Goal: Contribute content: Add original content to the website for others to see

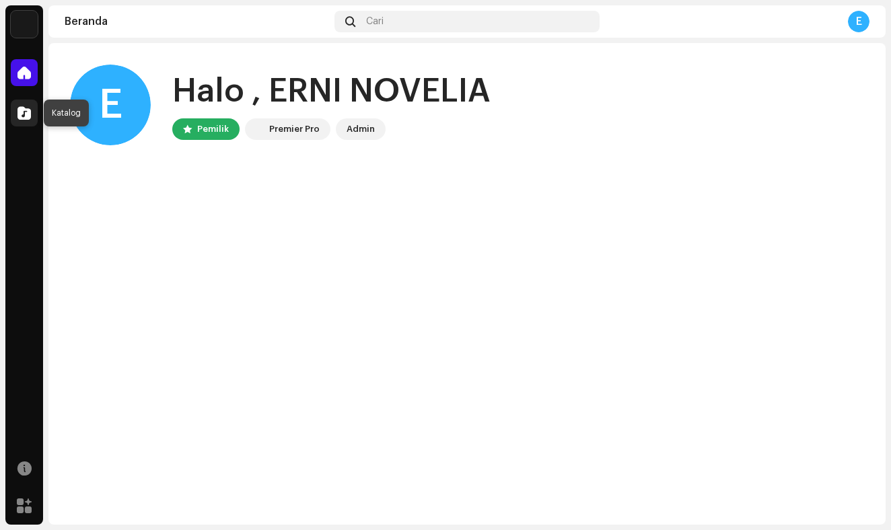
click at [26, 114] on span at bounding box center [23, 113] width 13 height 11
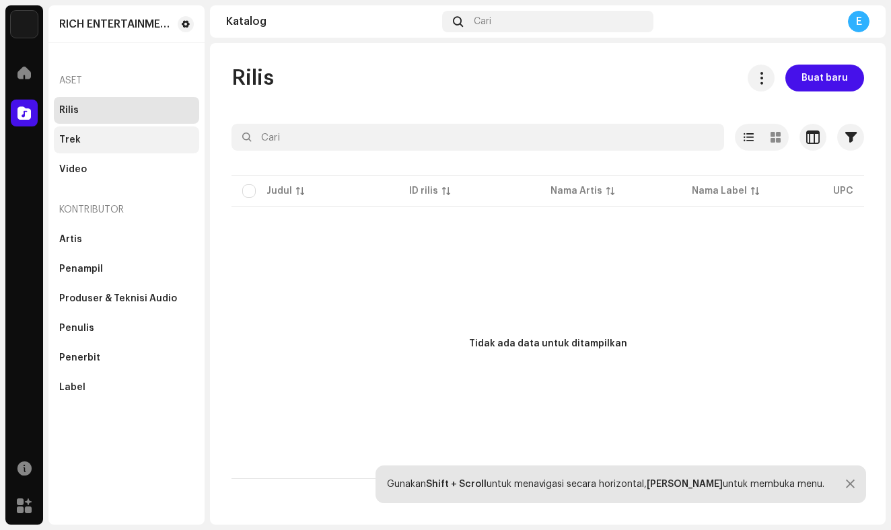
click at [121, 137] on div "Trek" at bounding box center [126, 140] width 135 height 11
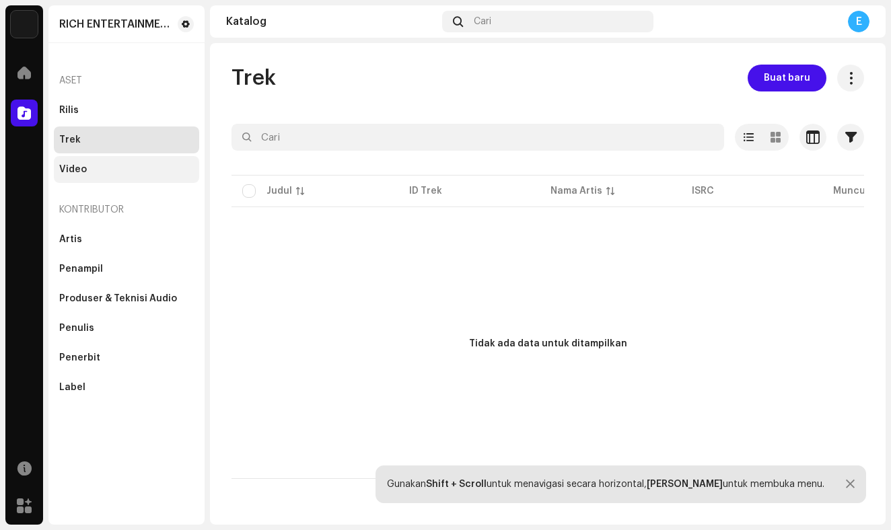
click at [118, 167] on div "Video" at bounding box center [126, 169] width 135 height 11
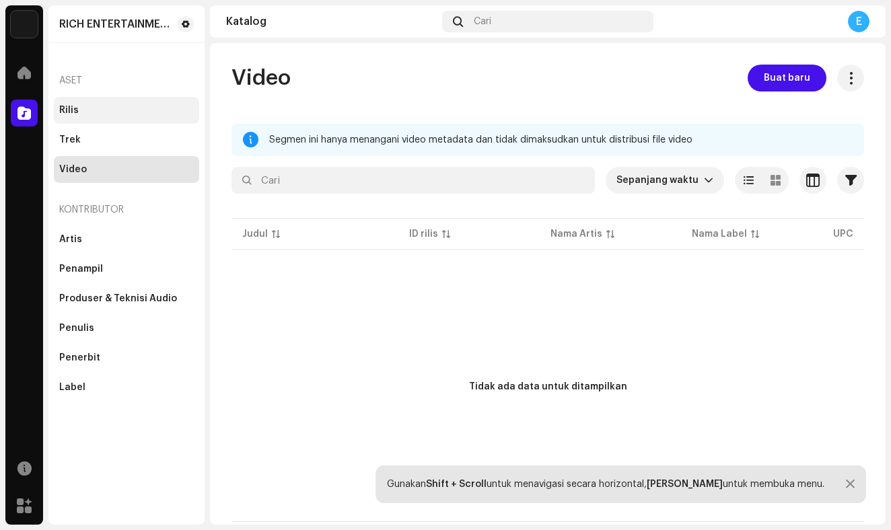
click at [116, 110] on div "Rilis" at bounding box center [126, 110] width 135 height 11
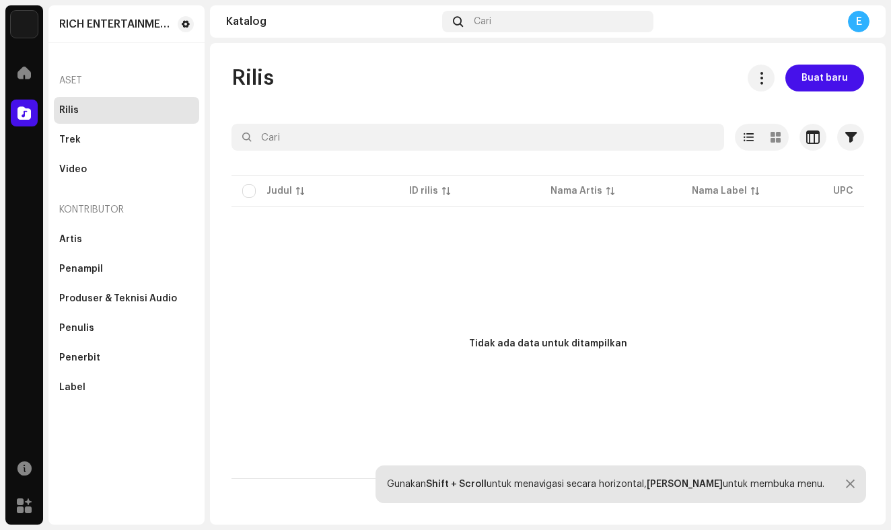
click at [248, 189] on p-table "Judul ID rilis Nama Artis Nama Label UPC Tanggal pembuatan Trek Durasi" at bounding box center [547, 191] width 632 height 38
click at [248, 194] on p-table "Judul ID rilis Nama Artis Nama Label UPC Tanggal pembuatan Trek Durasi" at bounding box center [547, 191] width 632 height 38
click at [147, 137] on div "Trek" at bounding box center [126, 140] width 135 height 11
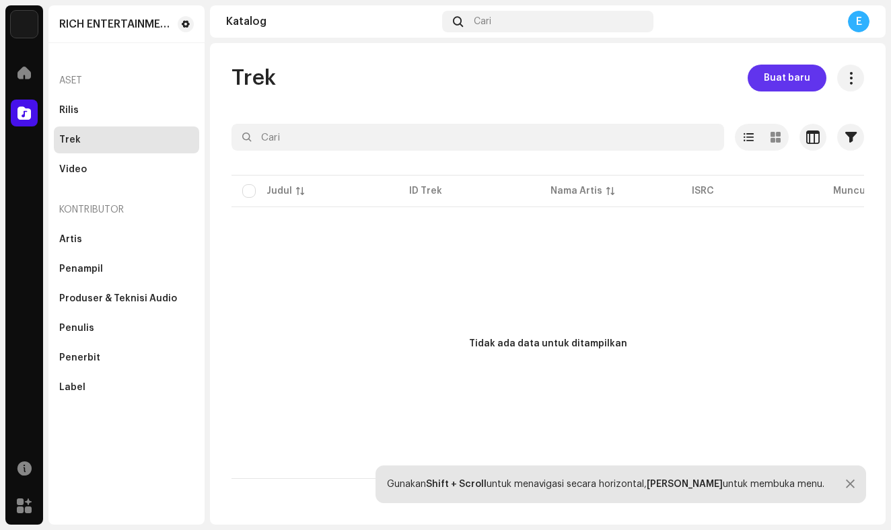
click at [762, 83] on button "Buat baru" at bounding box center [786, 78] width 79 height 27
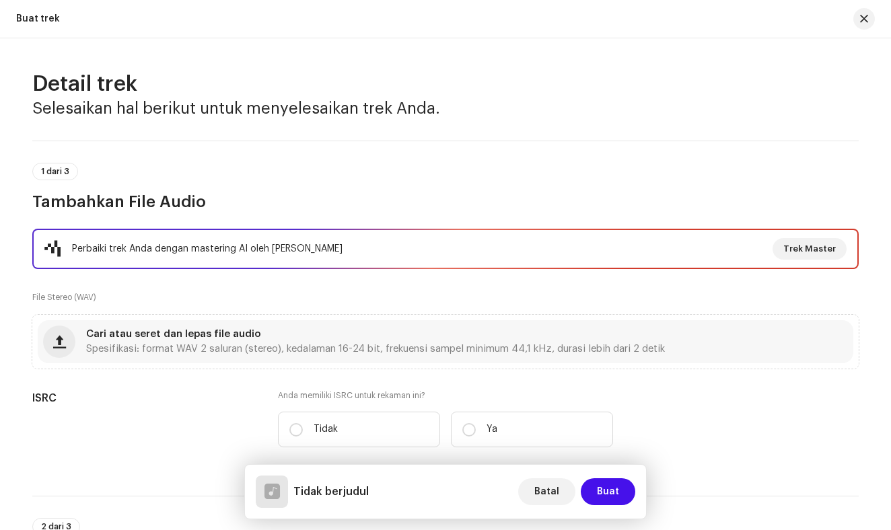
scroll to position [807, 0]
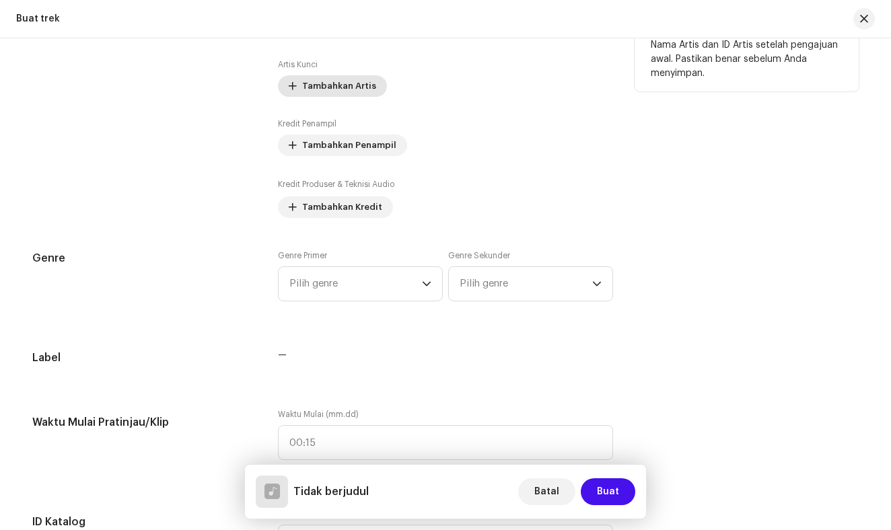
click at [338, 87] on span "Tambahkan Artis" at bounding box center [339, 86] width 74 height 27
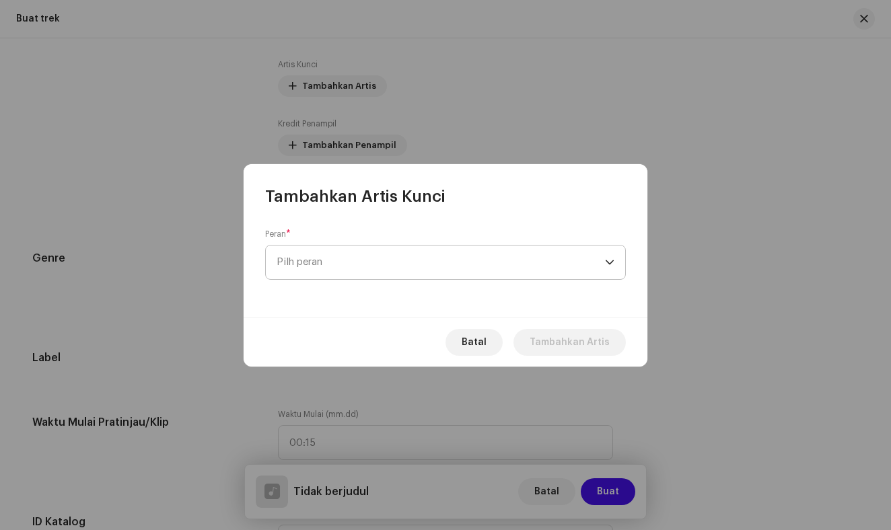
click at [312, 262] on span "Pilh peran" at bounding box center [441, 263] width 328 height 34
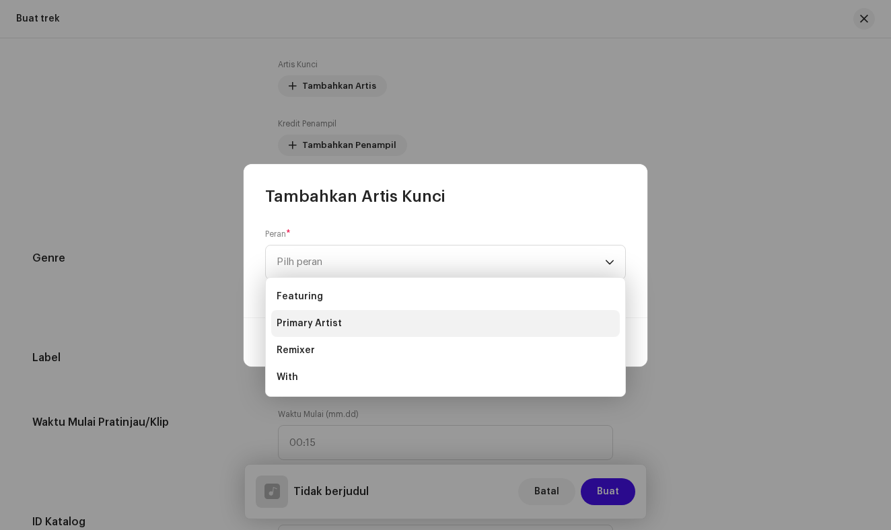
click at [312, 321] on span "Primary Artist" at bounding box center [309, 323] width 65 height 13
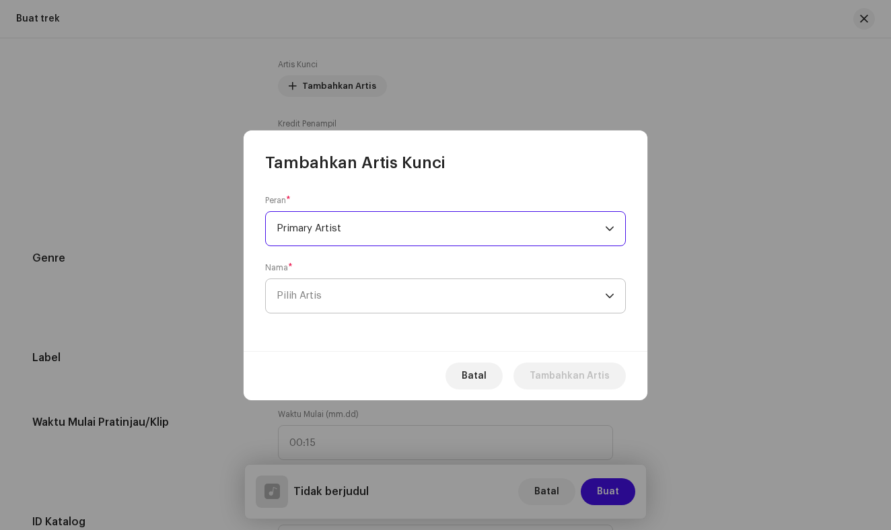
click at [313, 299] on span "Pilih Artis" at bounding box center [299, 296] width 45 height 10
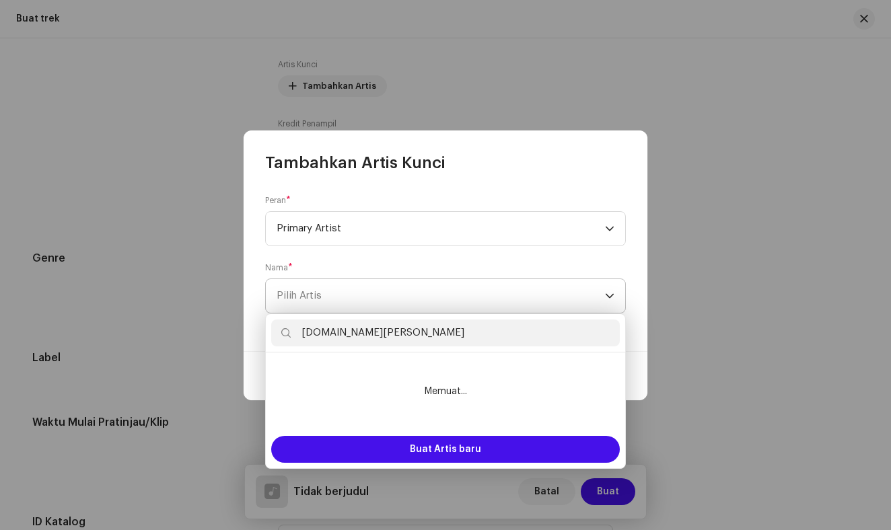
type input "[DOMAIN_NAME][PERSON_NAME]"
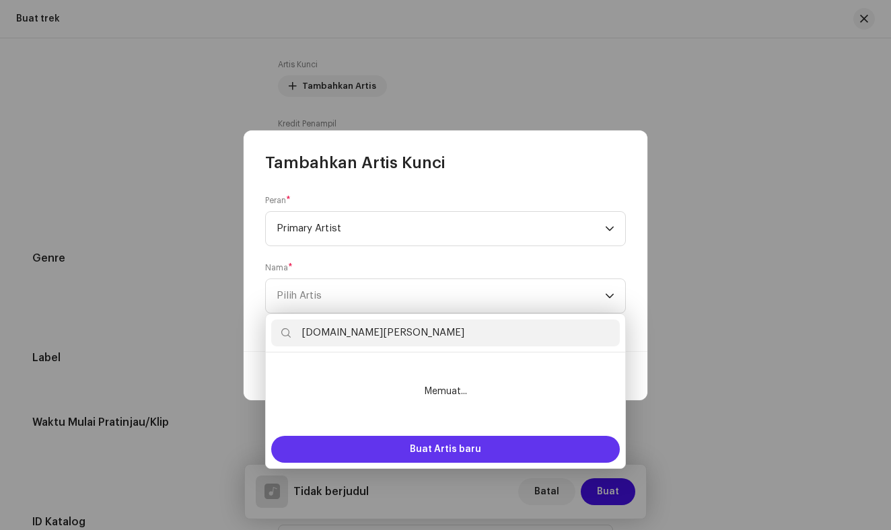
drag, startPoint x: 313, startPoint y: 299, endPoint x: 327, endPoint y: 440, distance: 141.3
click at [327, 440] on div "Buat Artis baru" at bounding box center [445, 449] width 349 height 27
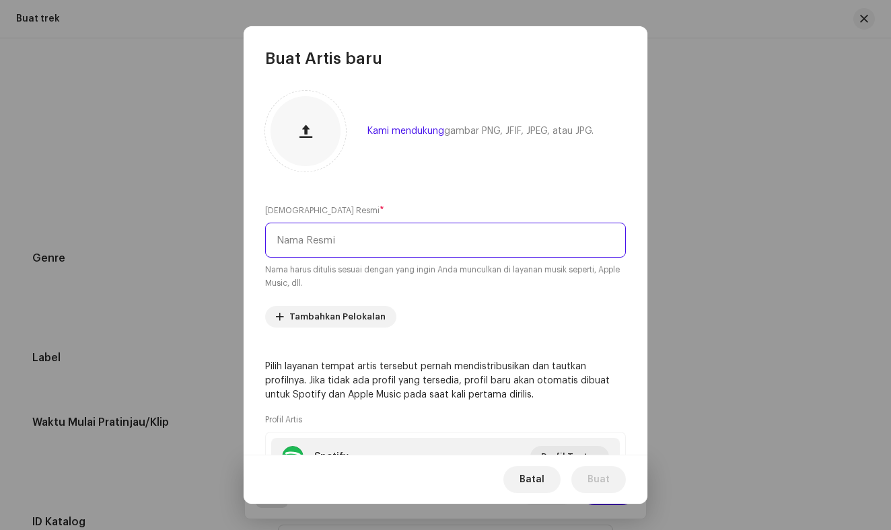
click at [349, 248] on input "text" at bounding box center [445, 240] width 361 height 35
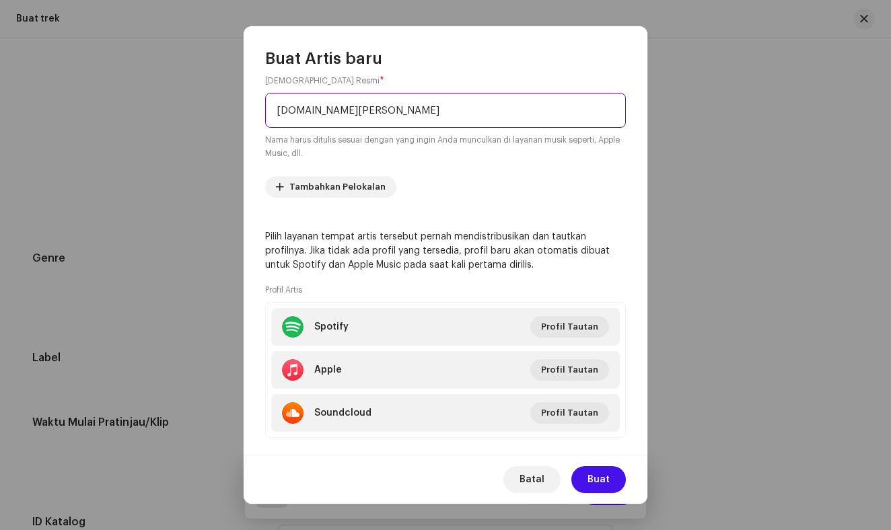
scroll to position [151, 0]
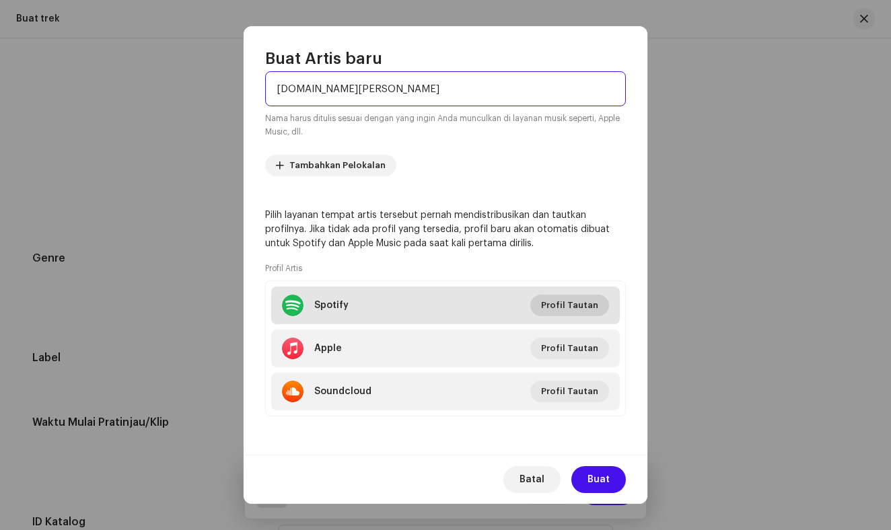
type input "[DOMAIN_NAME][PERSON_NAME]"
click at [583, 308] on span "Profil Tautan" at bounding box center [569, 305] width 57 height 27
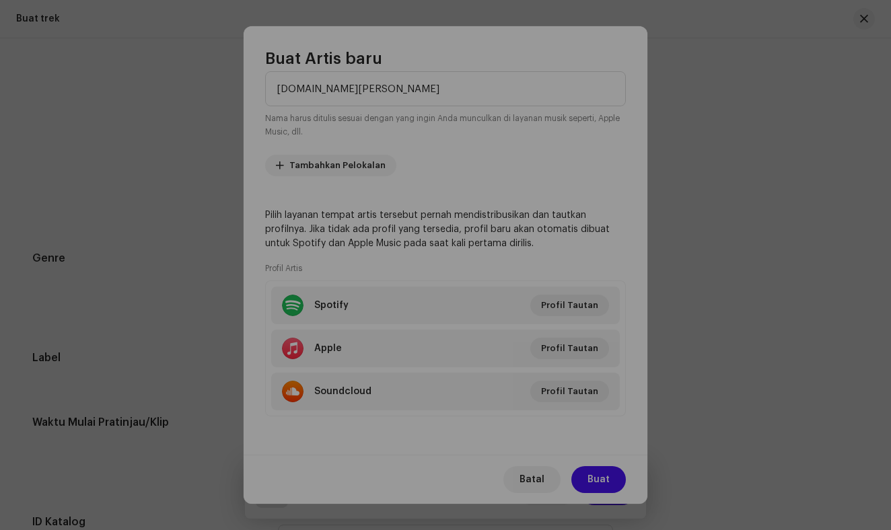
click at [634, 81] on div "Tautkan Profil Artis Anda Id Spotify Artis * Kunjungi halaman artis Anda di Spo…" at bounding box center [445, 265] width 891 height 530
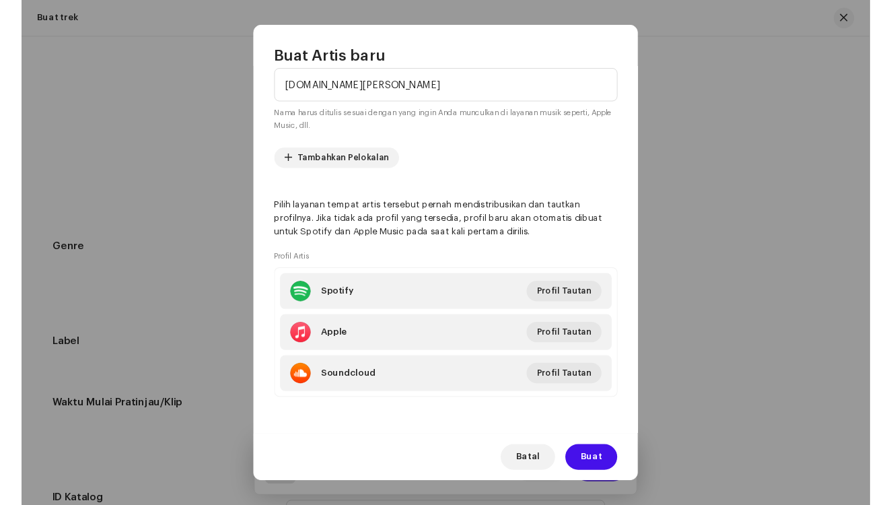
scroll to position [0, 0]
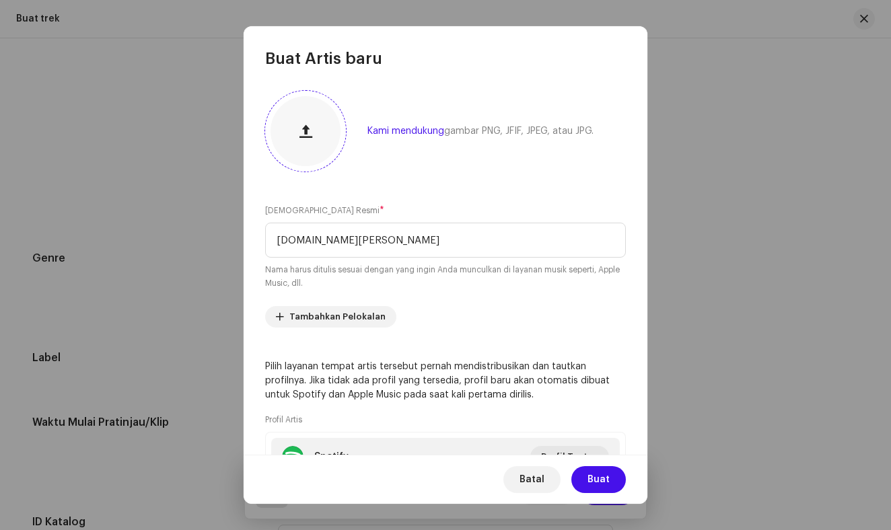
click at [297, 137] on button "button" at bounding box center [305, 131] width 32 height 32
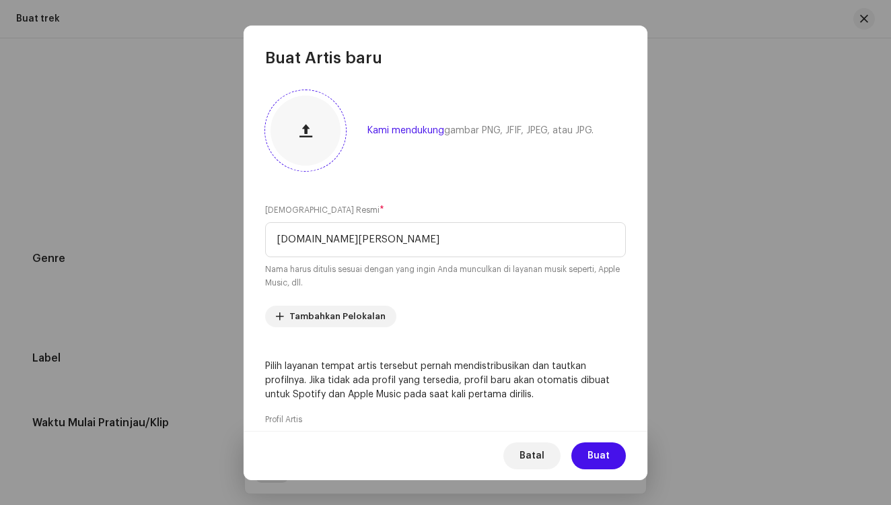
click at [308, 133] on span "button" at bounding box center [305, 130] width 13 height 11
click at [613, 450] on button "Buat" at bounding box center [598, 455] width 54 height 27
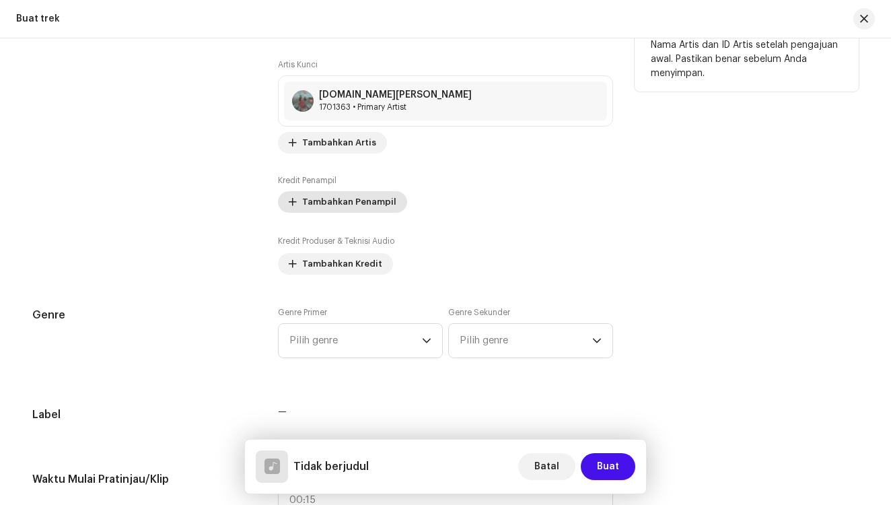
click at [369, 201] on span "Tambahkan Penampil" at bounding box center [349, 201] width 94 height 27
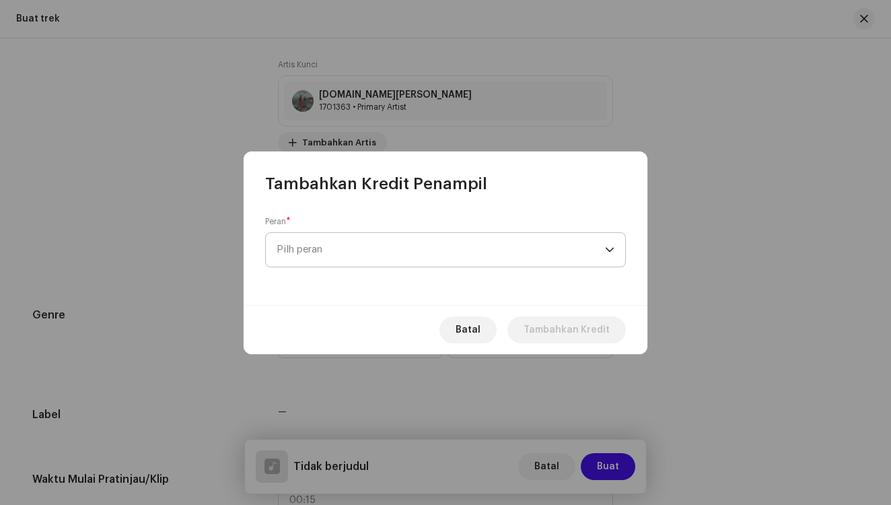
click at [614, 248] on p-select "Pilh peran" at bounding box center [445, 249] width 361 height 35
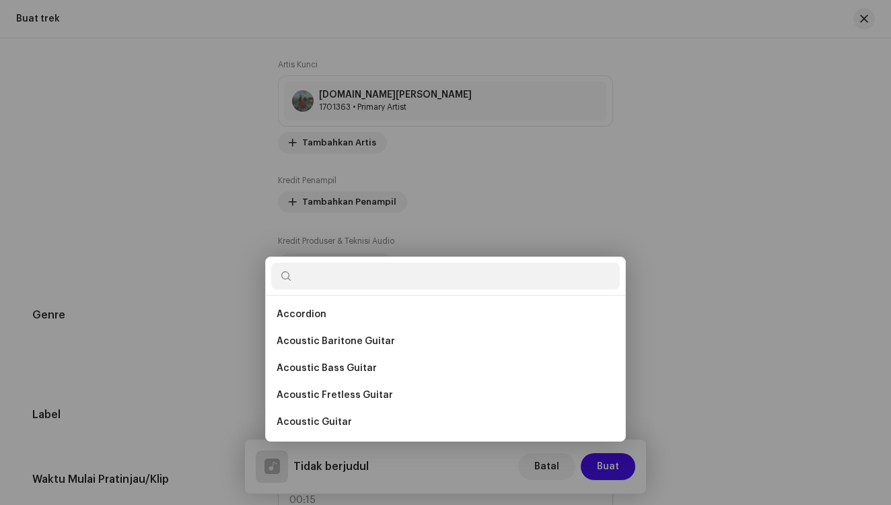
click at [695, 232] on div "Tambahkan Kredit Penampil Peran * Pilh peran Bidang ini diperlukan. Batal Tamba…" at bounding box center [445, 252] width 891 height 505
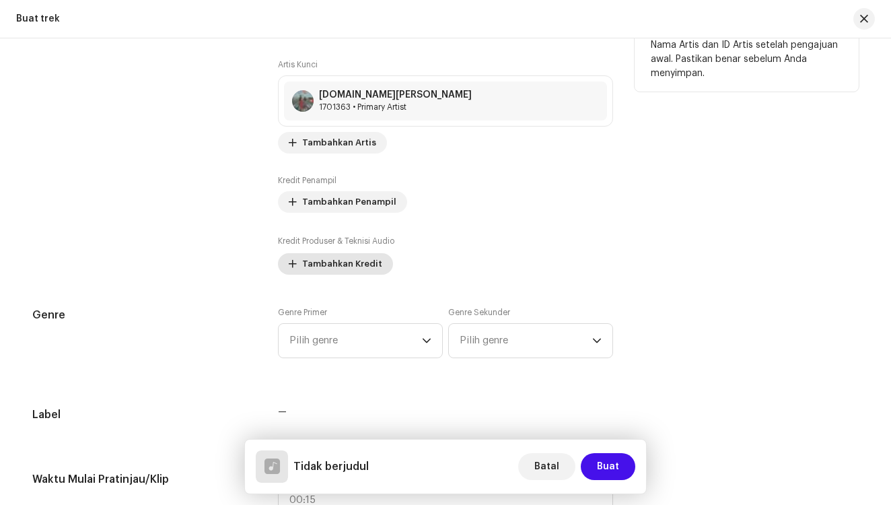
click at [381, 264] on button "Tambahkan Kredit" at bounding box center [335, 264] width 115 height 22
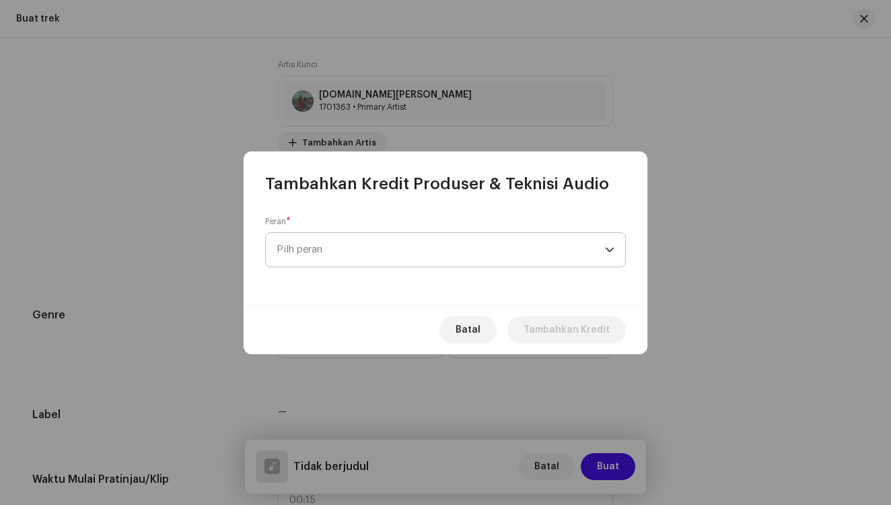
click at [611, 249] on div "dropdown trigger" at bounding box center [609, 250] width 9 height 34
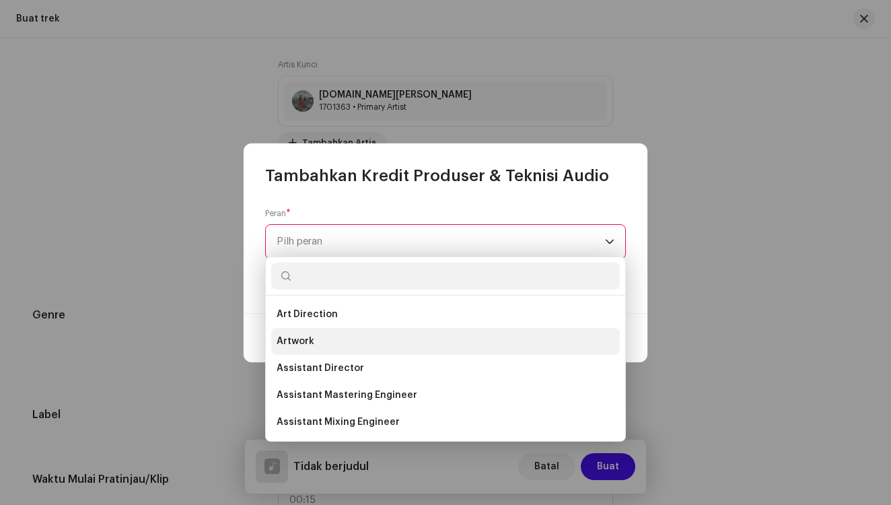
click at [488, 342] on li "Artwork" at bounding box center [445, 341] width 349 height 27
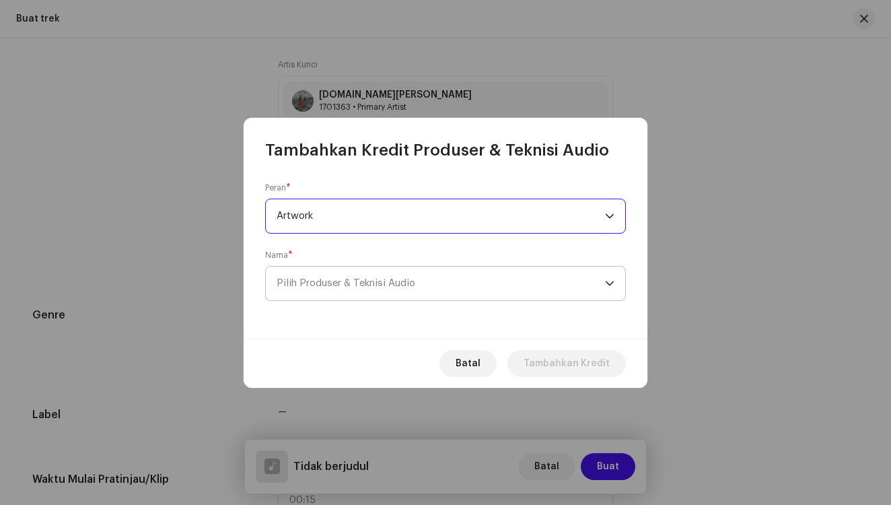
click at [490, 281] on span "Pilih Produser & Teknisi Audio" at bounding box center [441, 283] width 328 height 34
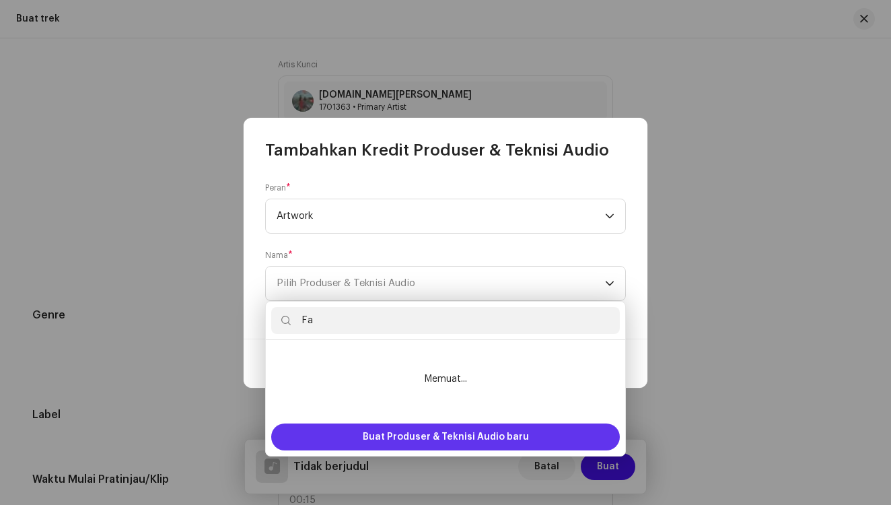
type input "F"
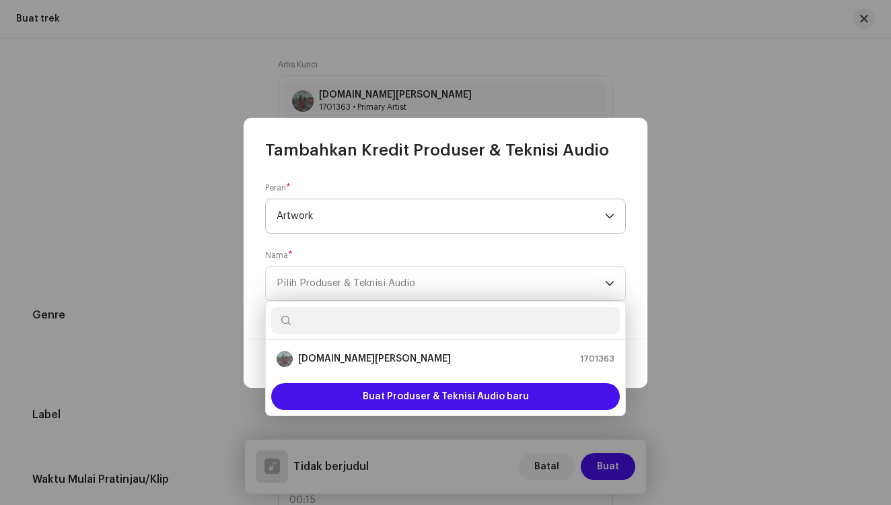
click at [603, 212] on span "Artwork" at bounding box center [441, 216] width 328 height 34
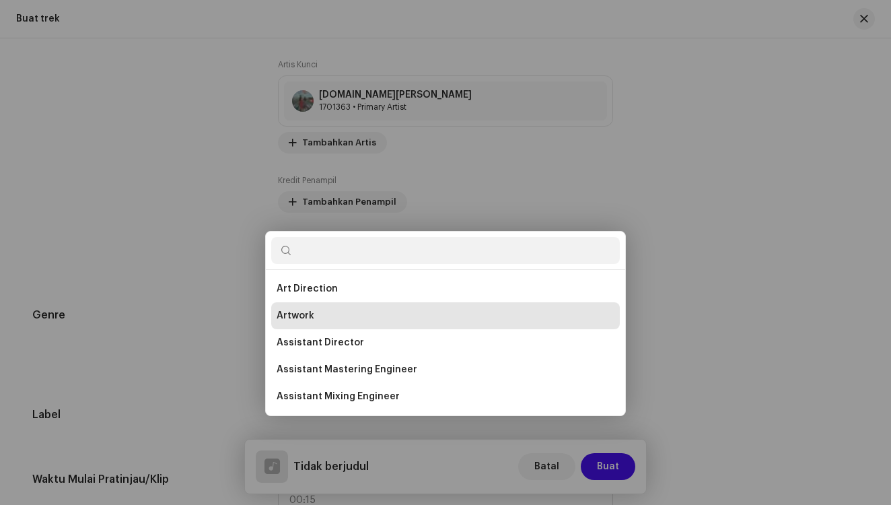
click at [688, 272] on div "Tambahkan Kredit Produser & Teknisi Audio Peran * Artwork Nama * Pilih Produser…" at bounding box center [445, 252] width 891 height 505
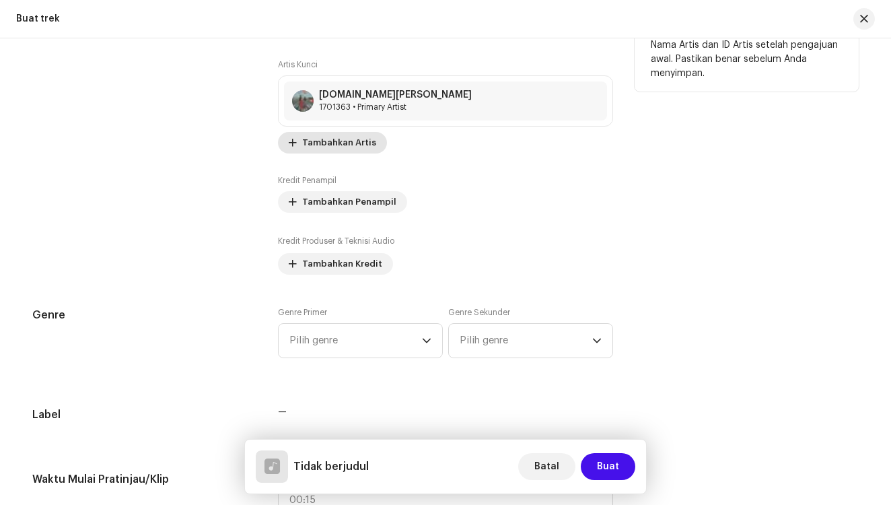
click at [357, 140] on span "Tambahkan Artis" at bounding box center [339, 142] width 74 height 27
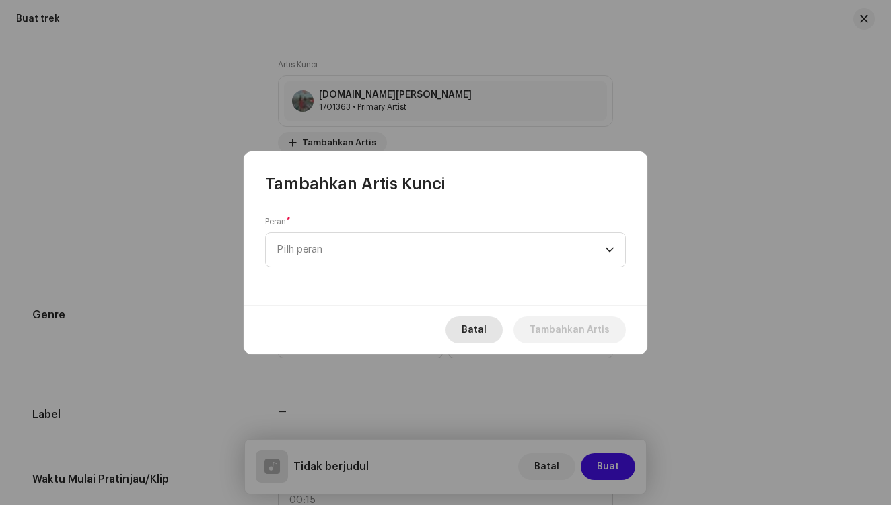
click at [472, 338] on span "Batal" at bounding box center [474, 329] width 25 height 27
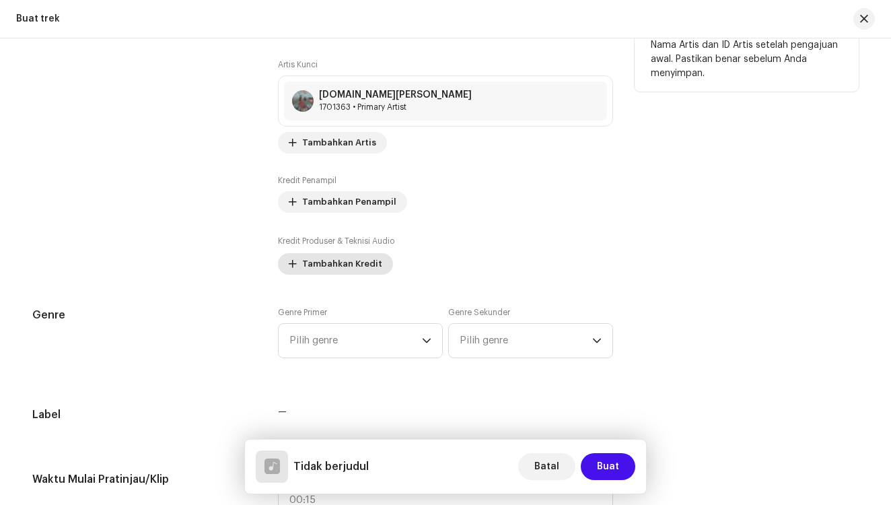
click at [344, 262] on span "Tambahkan Kredit" at bounding box center [342, 263] width 80 height 27
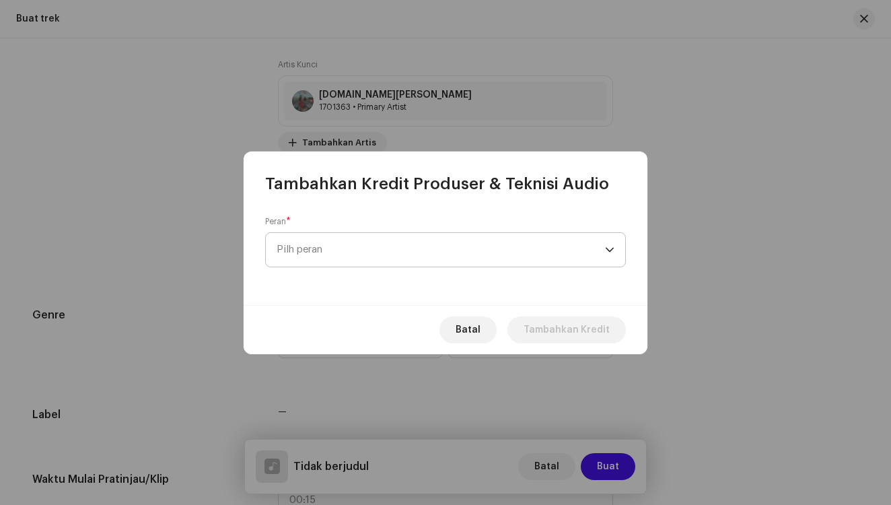
click at [353, 245] on span "Pilh peran" at bounding box center [441, 250] width 328 height 34
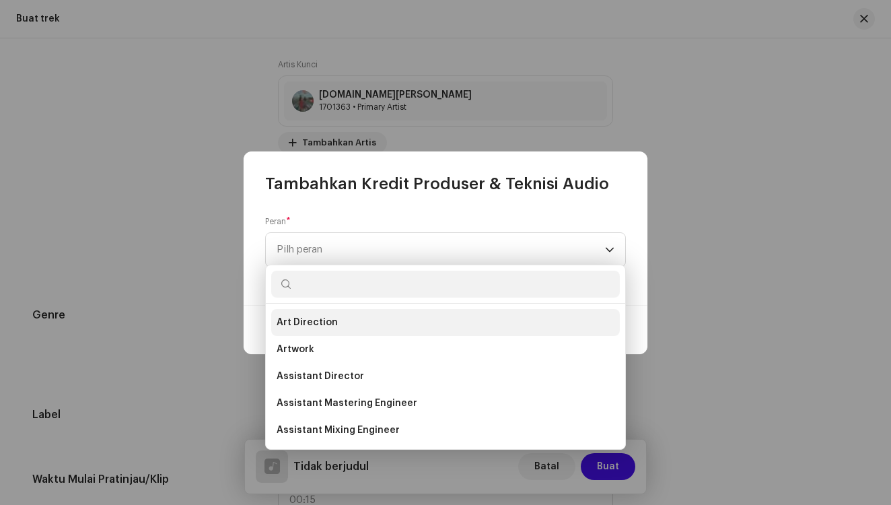
click at [331, 327] on span "Art Direction" at bounding box center [307, 322] width 61 height 13
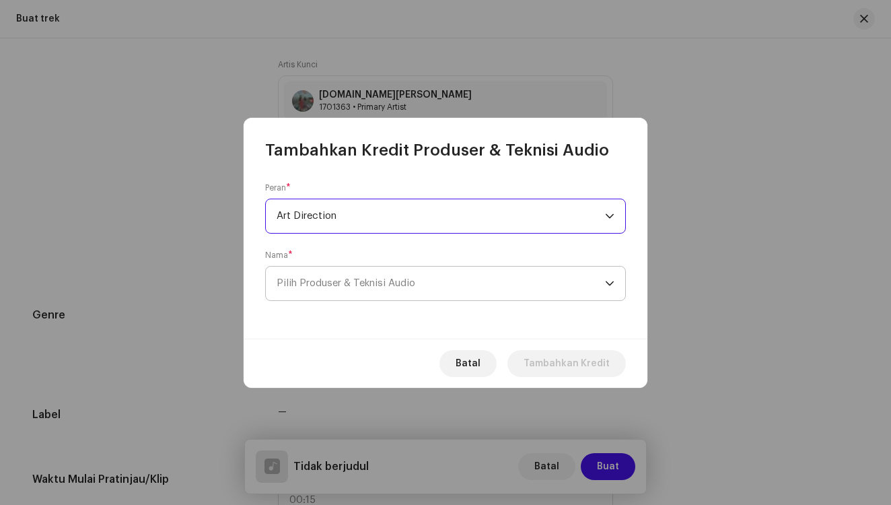
click at [343, 287] on span "Pilih Produser & Teknisi Audio" at bounding box center [346, 283] width 139 height 10
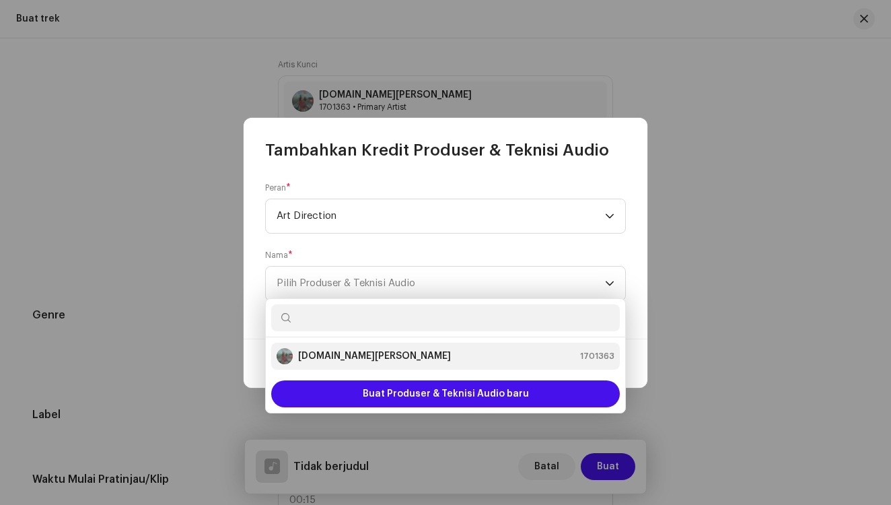
click at [334, 349] on strong "[DOMAIN_NAME][PERSON_NAME]" at bounding box center [374, 355] width 153 height 13
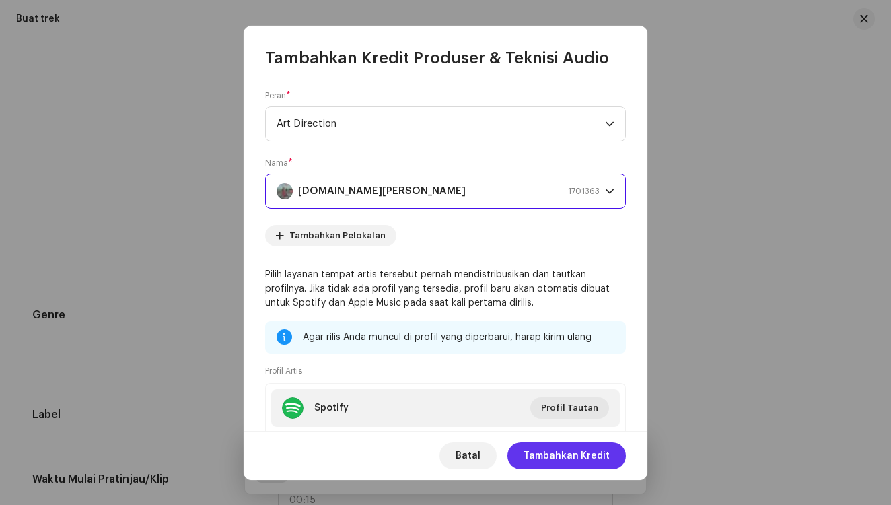
click at [558, 453] on span "Tambahkan Kredit" at bounding box center [566, 455] width 86 height 27
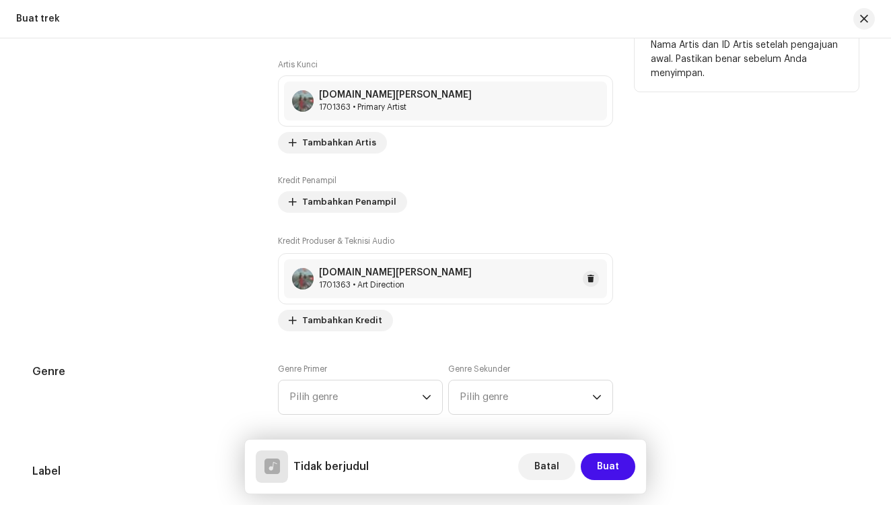
click at [353, 276] on div "[DOMAIN_NAME][PERSON_NAME]" at bounding box center [395, 272] width 153 height 11
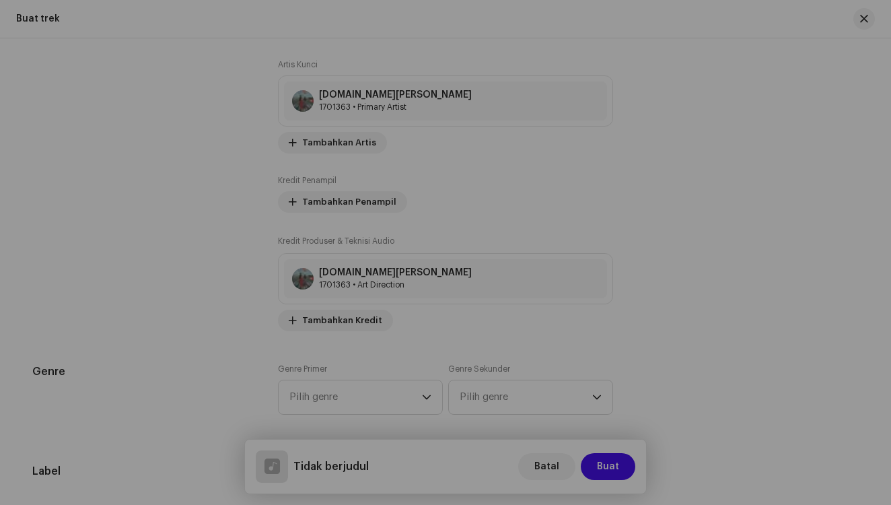
click at [742, 178] on div "Perbarui Kredit Produser & Teknisi Audio Peran * Art Direction Nama * [DOMAIN_N…" at bounding box center [445, 252] width 891 height 505
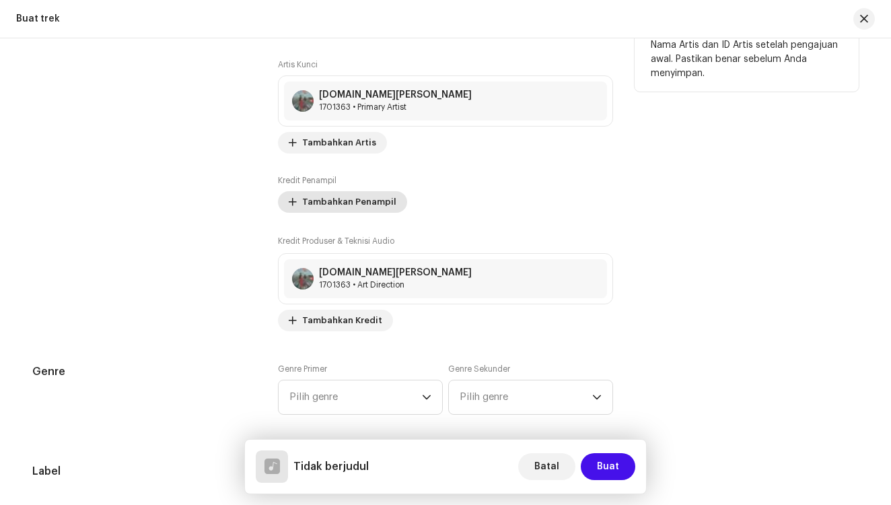
click at [363, 207] on span "Tambahkan Penampil" at bounding box center [349, 201] width 94 height 27
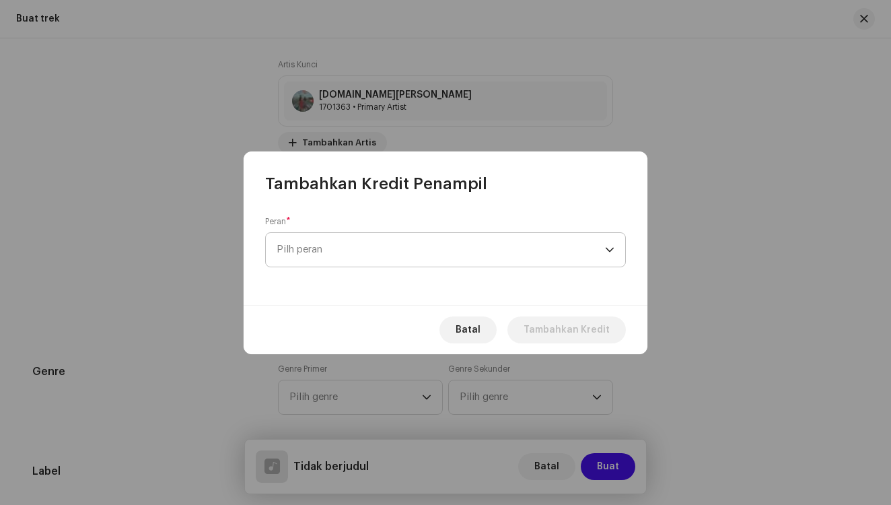
click at [392, 243] on span "Pilh peran" at bounding box center [441, 250] width 328 height 34
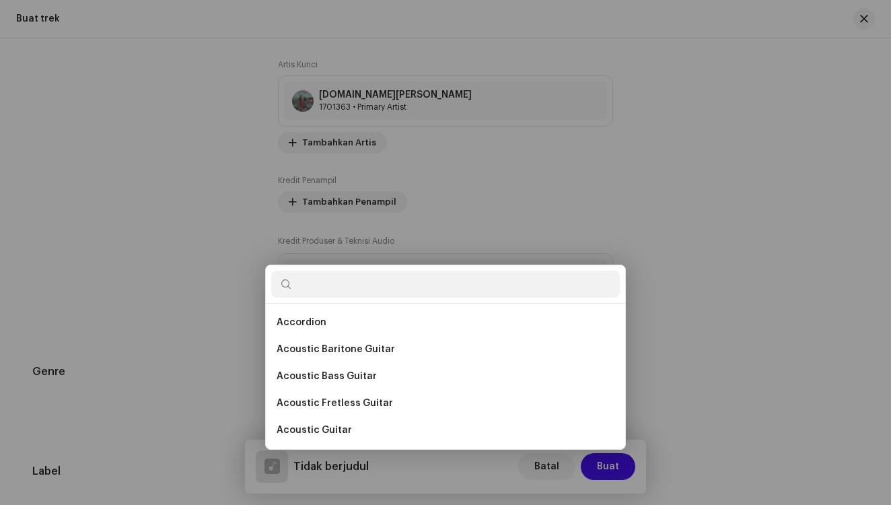
click at [674, 346] on div "Tambahkan Kredit Penampil Peran * Pilh peran Batal Tambahkan Kredit" at bounding box center [445, 252] width 891 height 505
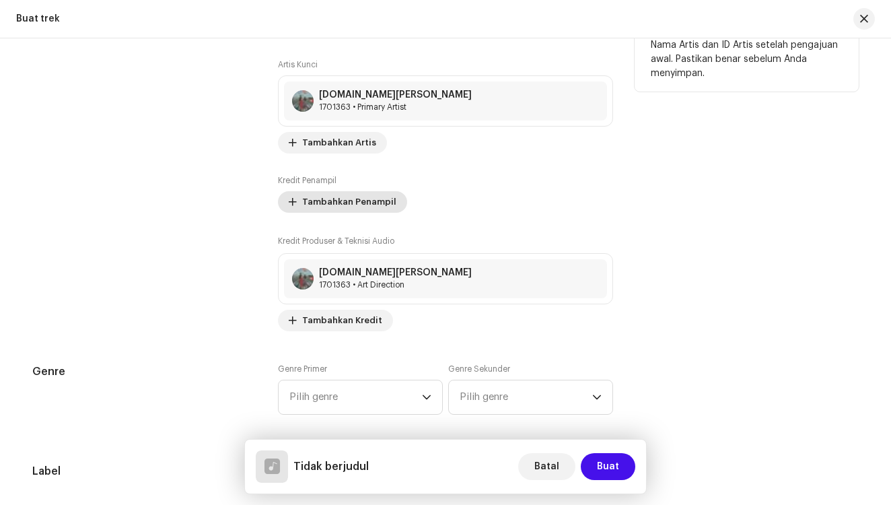
click at [309, 198] on span "Tambahkan Penampil" at bounding box center [349, 201] width 94 height 27
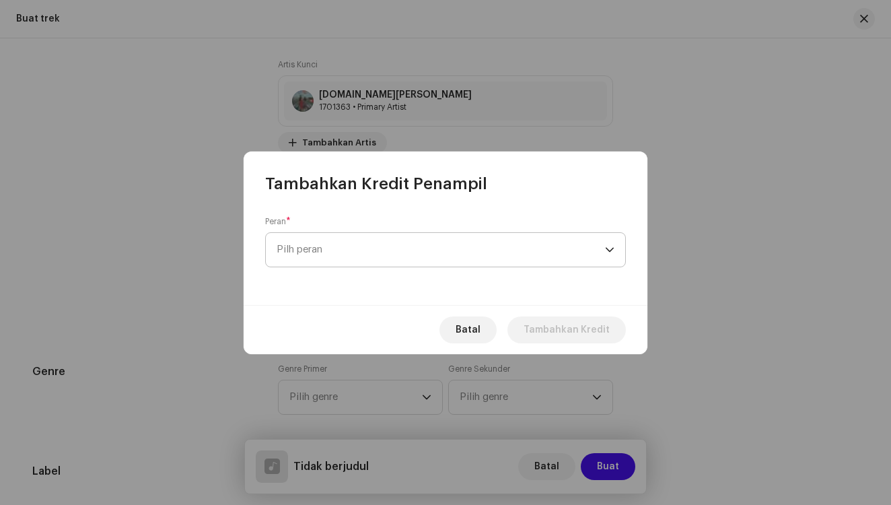
click at [304, 252] on span "Pilh peran" at bounding box center [441, 250] width 328 height 34
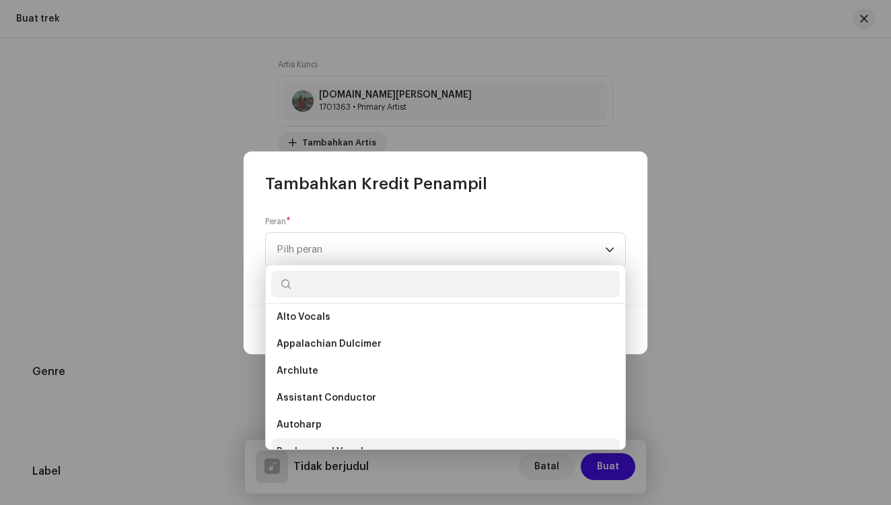
scroll to position [398, 0]
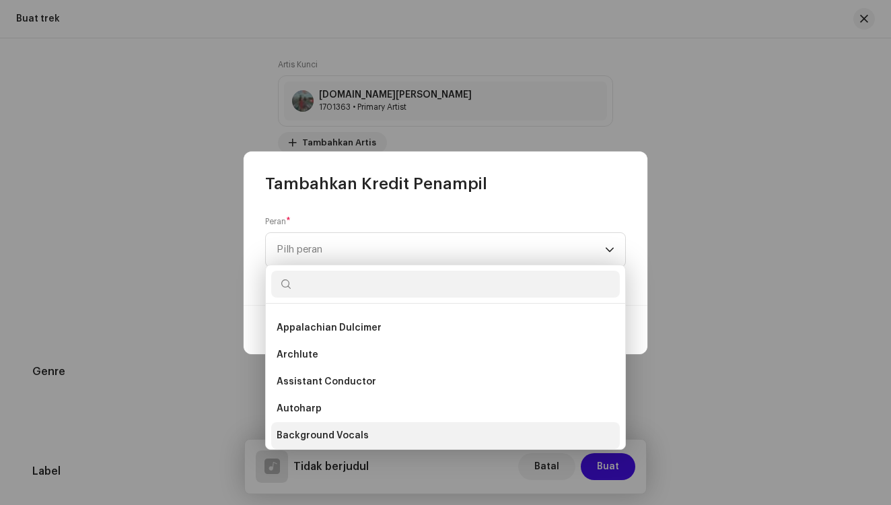
click at [487, 442] on li "Background Vocals" at bounding box center [445, 435] width 349 height 27
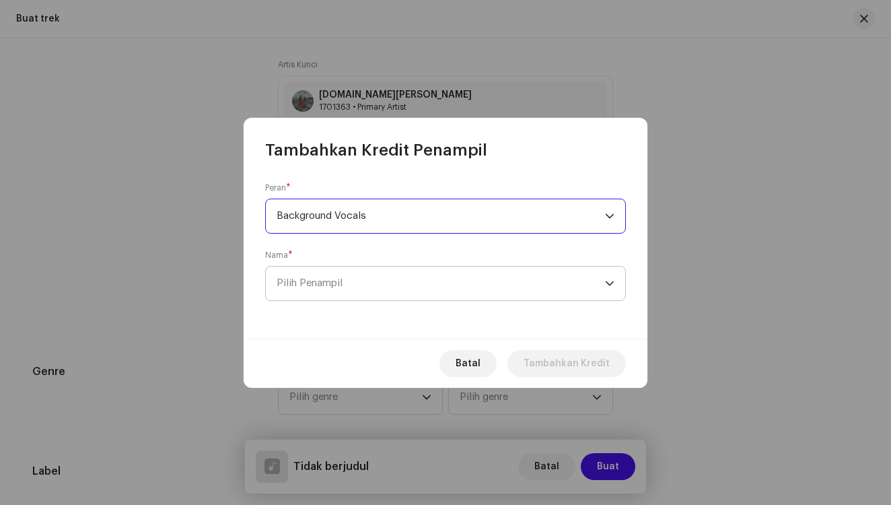
click at [529, 287] on span "Pilih Penampil" at bounding box center [441, 283] width 328 height 34
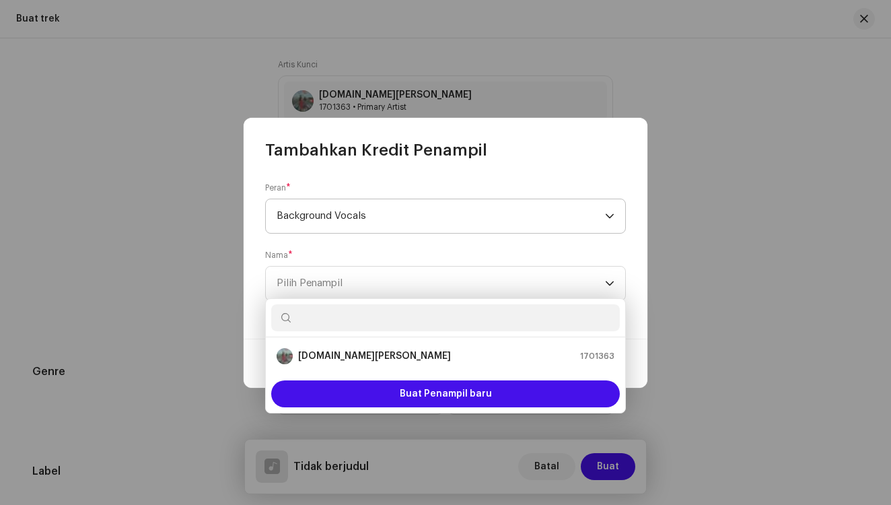
click at [555, 207] on span "Background Vocals" at bounding box center [441, 216] width 328 height 34
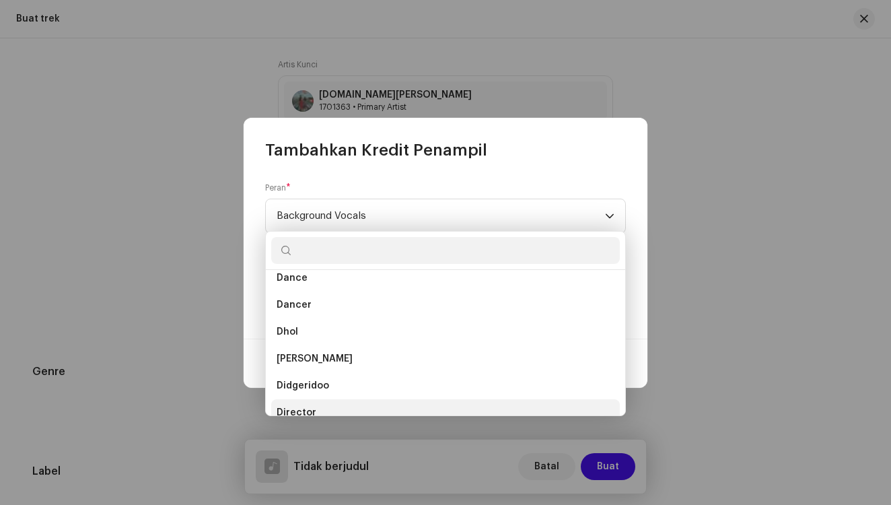
scroll to position [3116, 0]
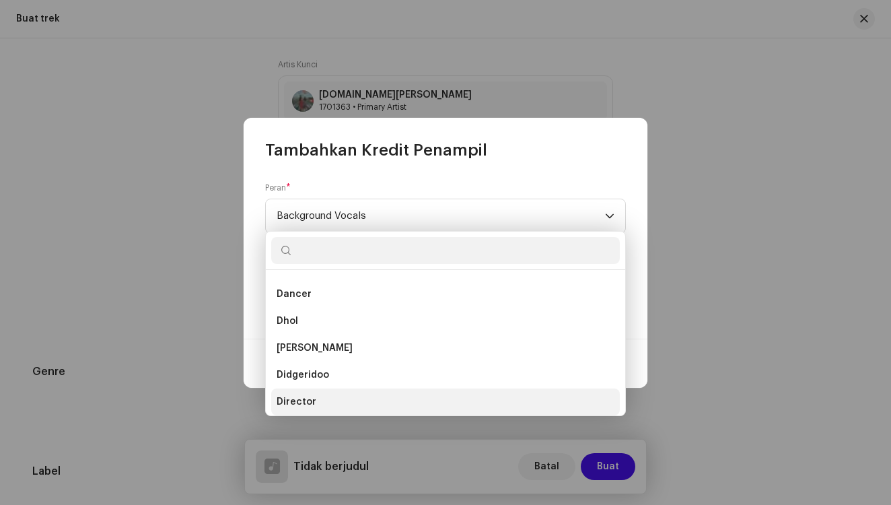
click at [435, 402] on li "Director" at bounding box center [445, 401] width 349 height 27
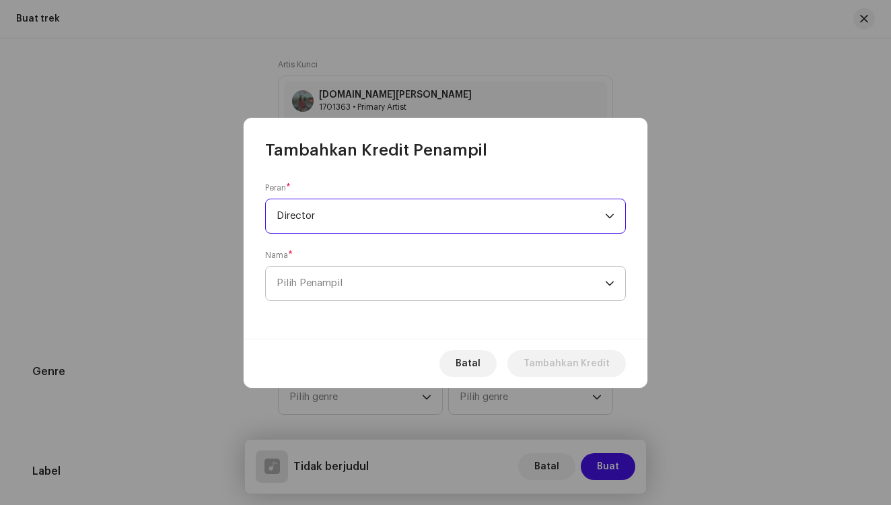
click at [441, 288] on span "Pilih Penampil" at bounding box center [441, 283] width 328 height 34
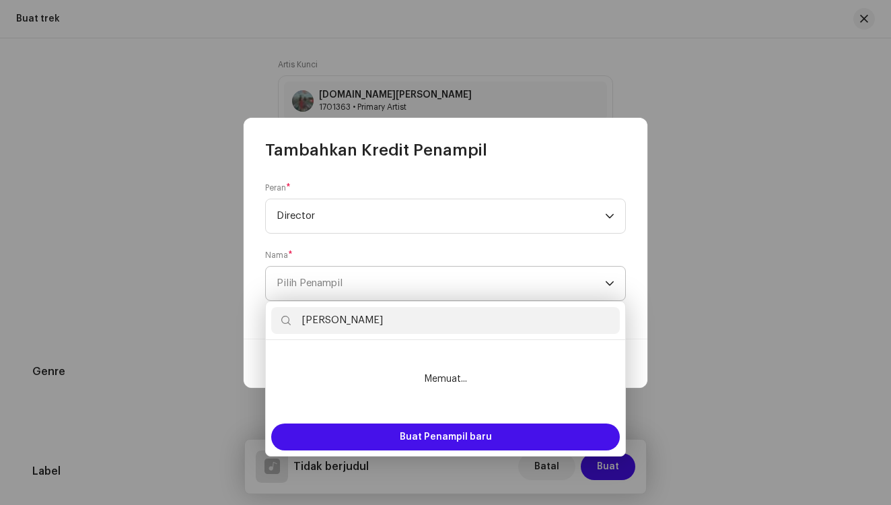
type input "[PERSON_NAME]"
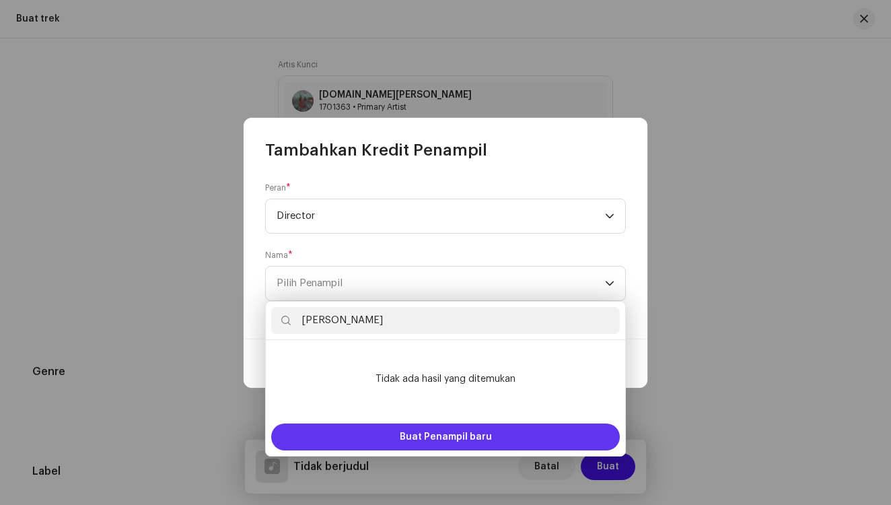
drag, startPoint x: 441, startPoint y: 288, endPoint x: 404, endPoint y: 433, distance: 149.3
click at [404, 433] on span "Buat Penampil baru" at bounding box center [446, 436] width 92 height 27
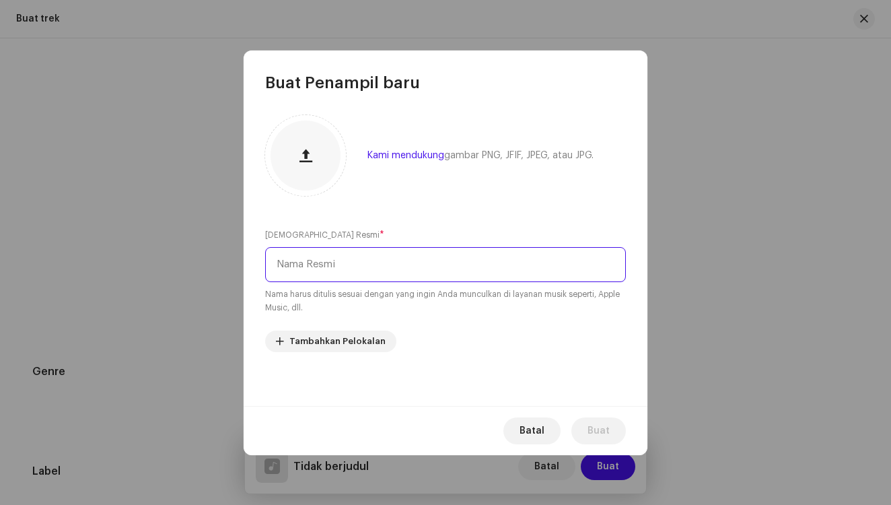
click at [414, 281] on input "text" at bounding box center [445, 264] width 361 height 35
type input "[PERSON_NAME]"
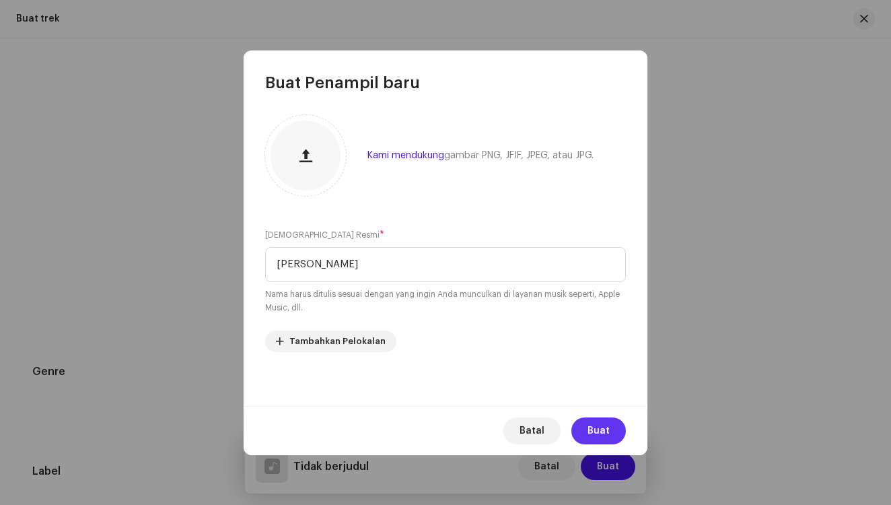
drag, startPoint x: 414, startPoint y: 281, endPoint x: 599, endPoint y: 431, distance: 238.6
click at [599, 431] on span "Buat" at bounding box center [598, 430] width 22 height 27
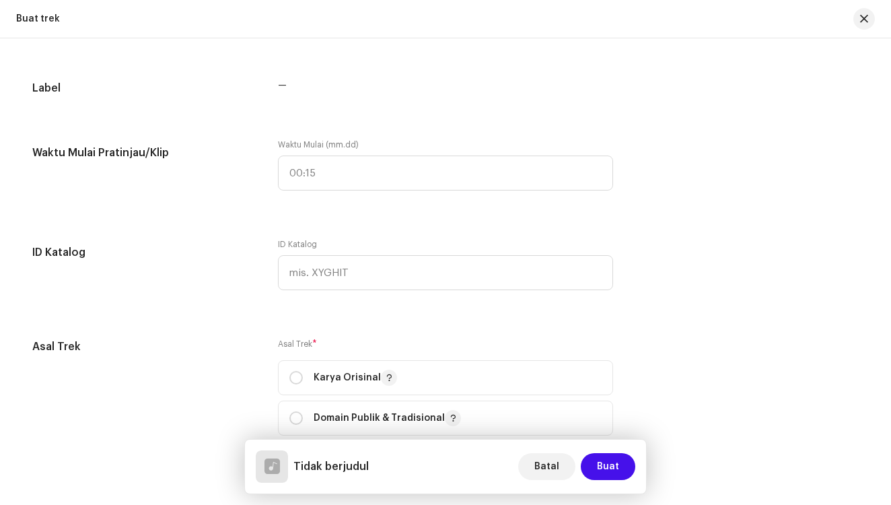
scroll to position [807, 0]
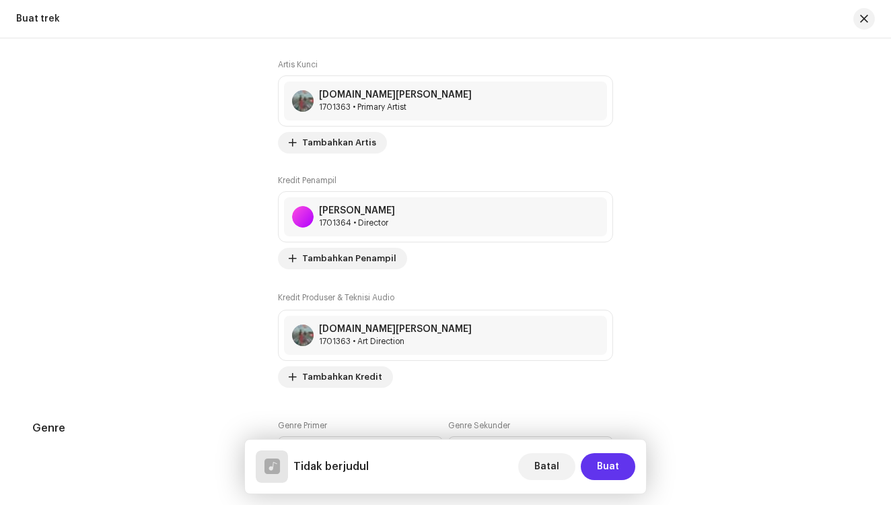
click at [604, 462] on span "Buat" at bounding box center [608, 466] width 22 height 27
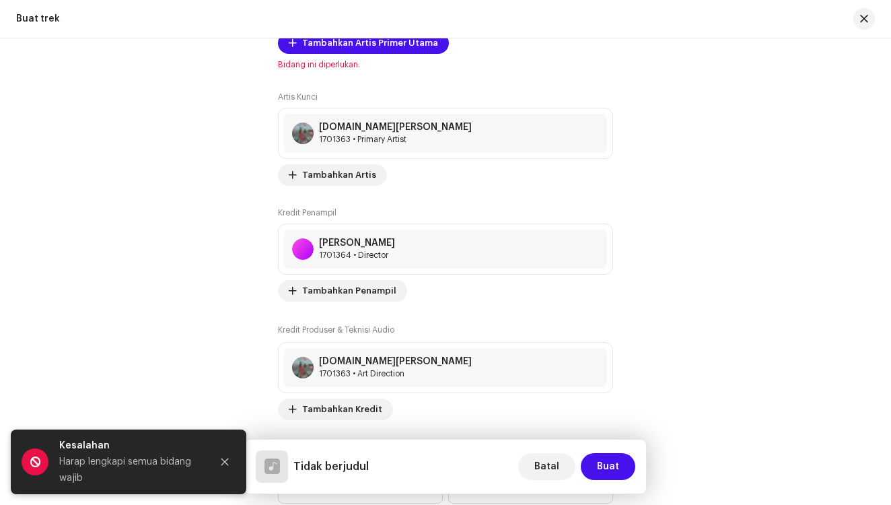
click at [885, 94] on div "Detail trek Selesaikan hal berikut untuk menyelesaikan trek Anda. 1 dari 3 Tamb…" at bounding box center [445, 271] width 891 height 466
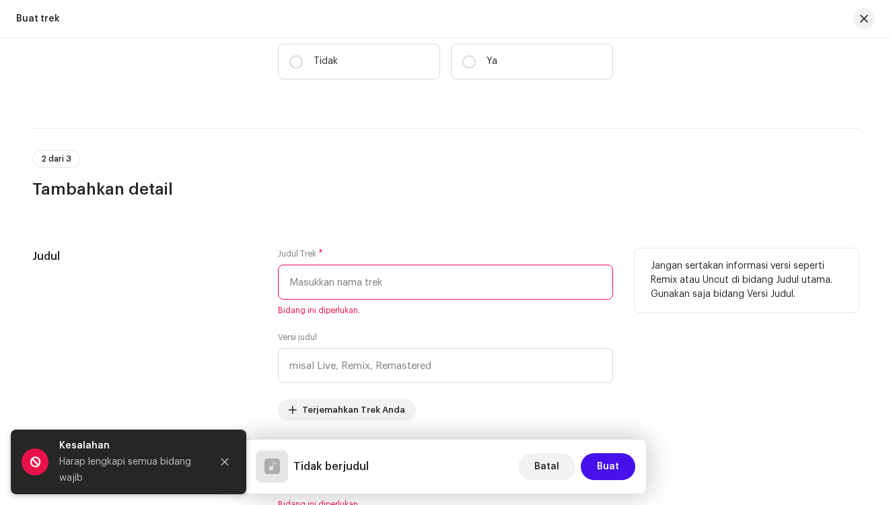
click at [402, 289] on input "text" at bounding box center [445, 281] width 335 height 35
type input "h"
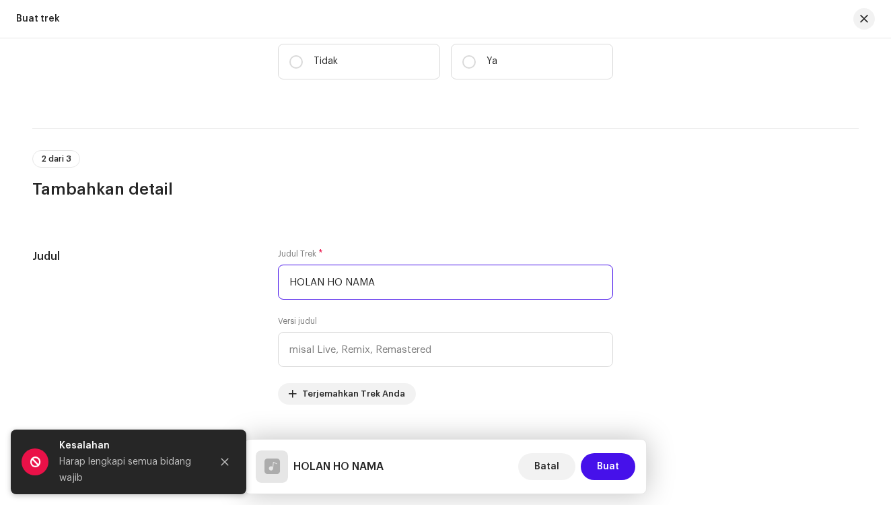
type input "HOLAN HO NAMA"
click at [885, 111] on div "Detail trek Selesaikan hal berikut untuk menyelesaikan trek Anda. 1 dari 3 Tamb…" at bounding box center [445, 271] width 891 height 466
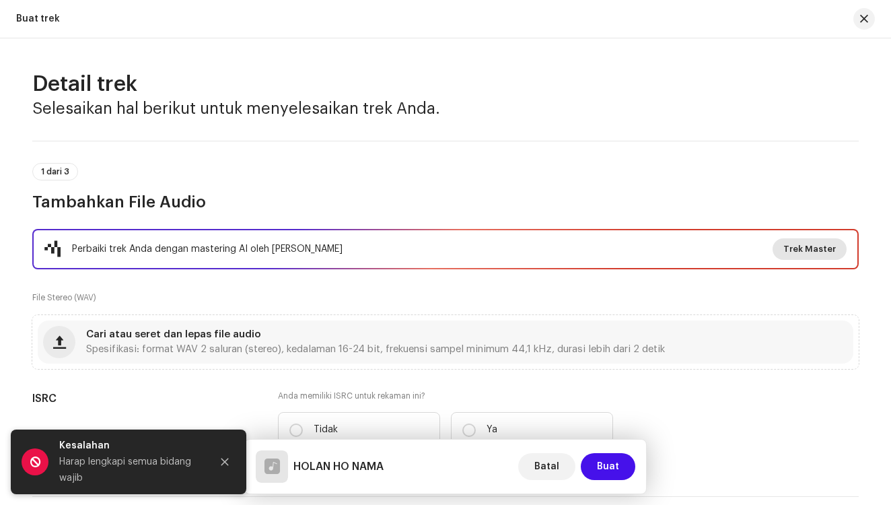
click at [813, 251] on span "Trek Master" at bounding box center [809, 248] width 52 height 27
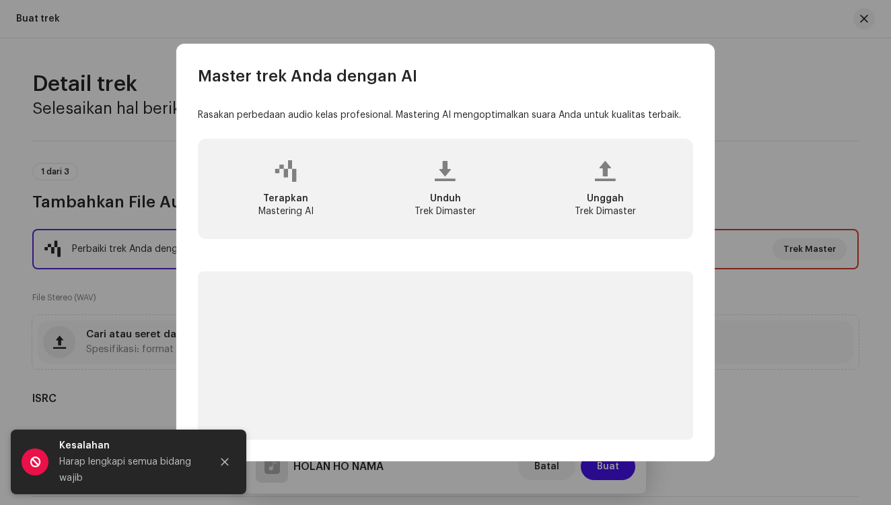
click at [443, 174] on div at bounding box center [445, 171] width 21 height 11
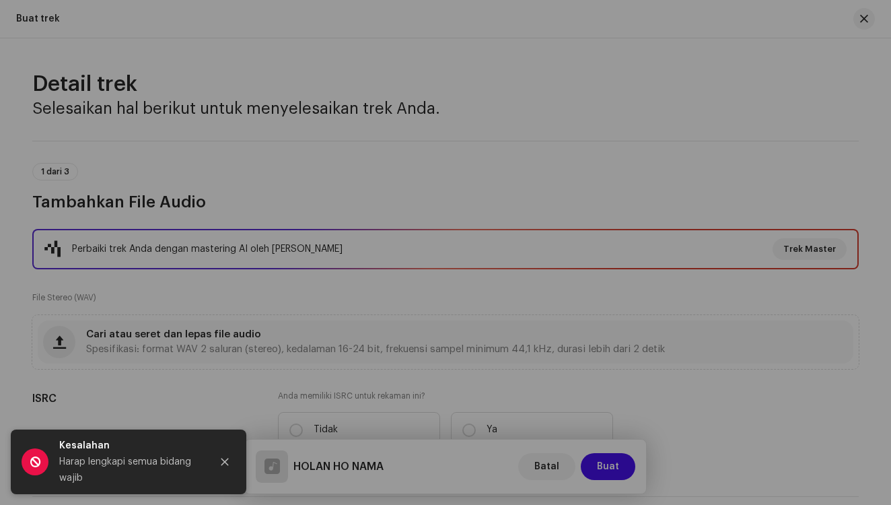
click at [770, 97] on div "Master trek Anda dengan AI Rasakan perbedaan audio kelas profesional. Mastering…" at bounding box center [445, 252] width 891 height 505
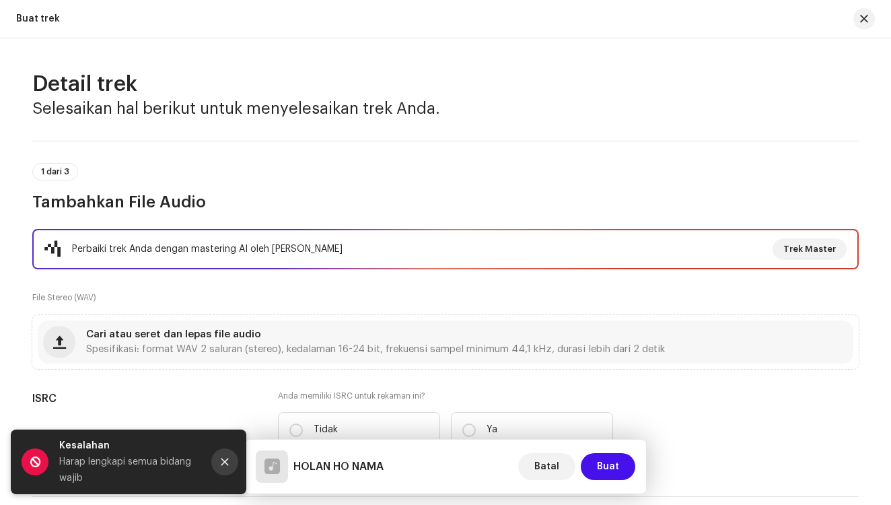
click at [223, 463] on icon "Close" at bounding box center [224, 461] width 7 height 7
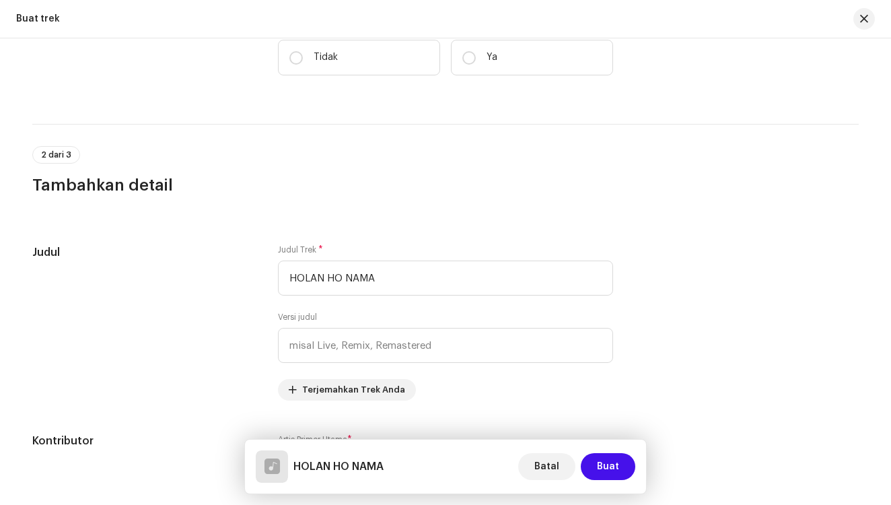
scroll to position [439, 0]
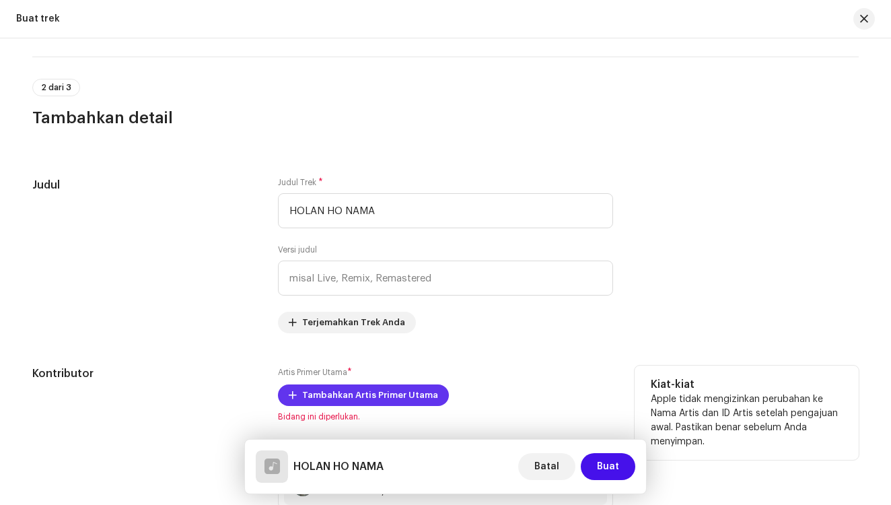
click at [394, 399] on span "Tambahkan Artis Primer Utama" at bounding box center [370, 394] width 136 height 27
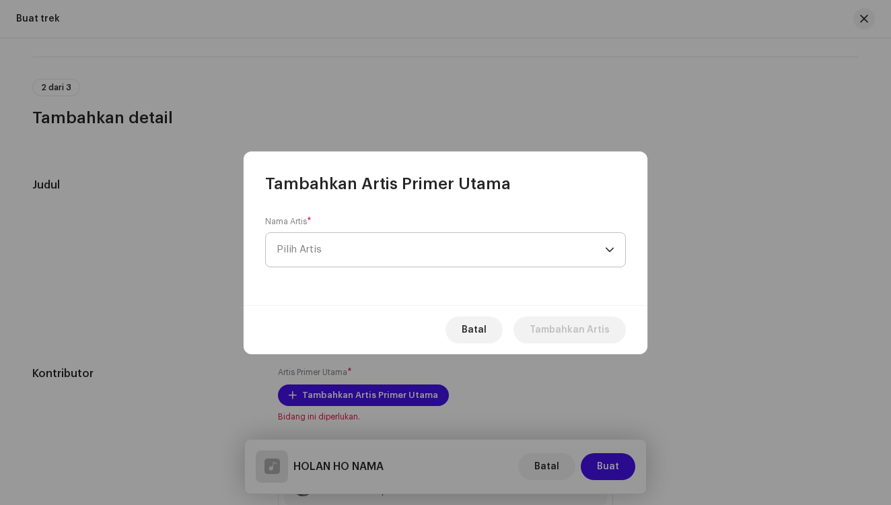
click at [435, 253] on span "Pilih Artis" at bounding box center [441, 250] width 328 height 34
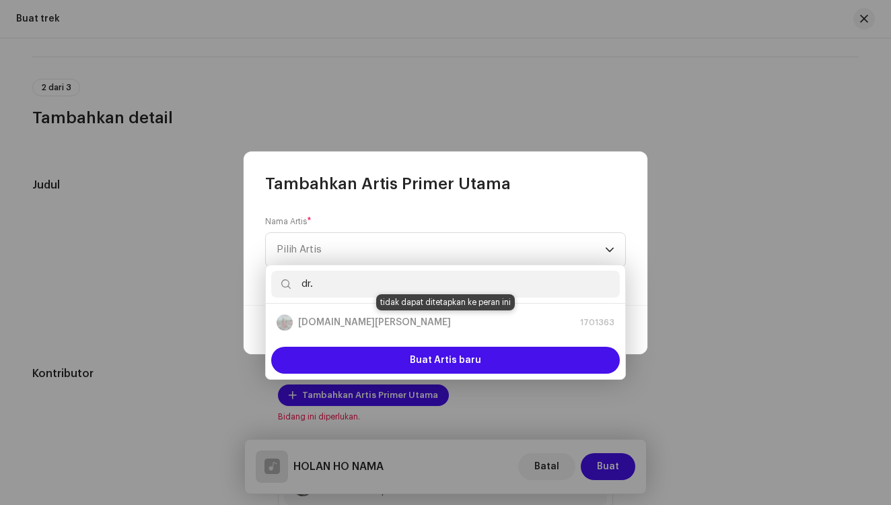
type input "dr."
click at [377, 320] on div "[DOMAIN_NAME][PERSON_NAME] 1701363" at bounding box center [446, 322] width 338 height 16
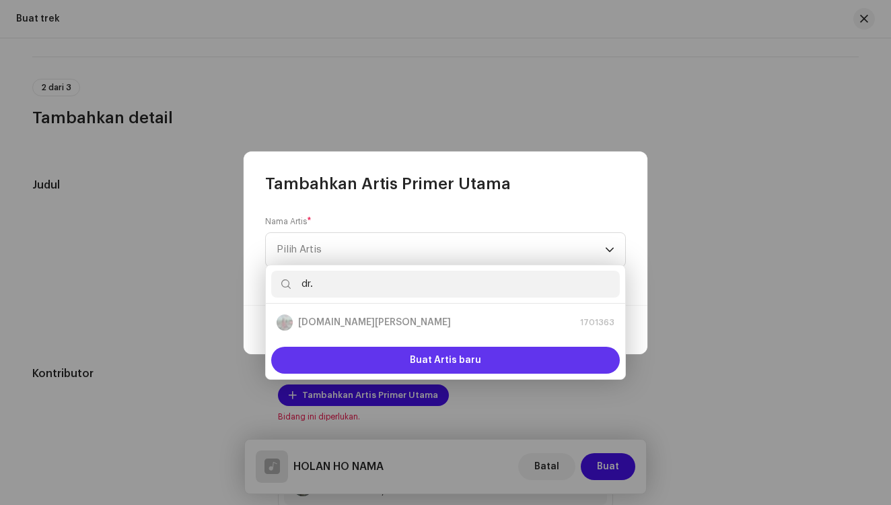
click at [381, 363] on div "Buat Artis baru" at bounding box center [445, 359] width 349 height 27
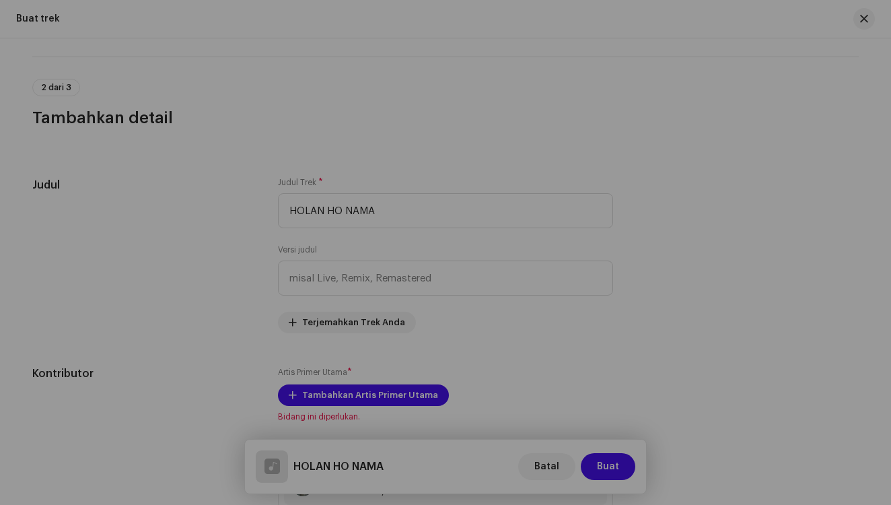
click at [152, 155] on div "Buat Artis Primer Utama baru Kami mendukung gambar PNG, JFIF, JPEG, atau JPG. N…" at bounding box center [445, 252] width 891 height 505
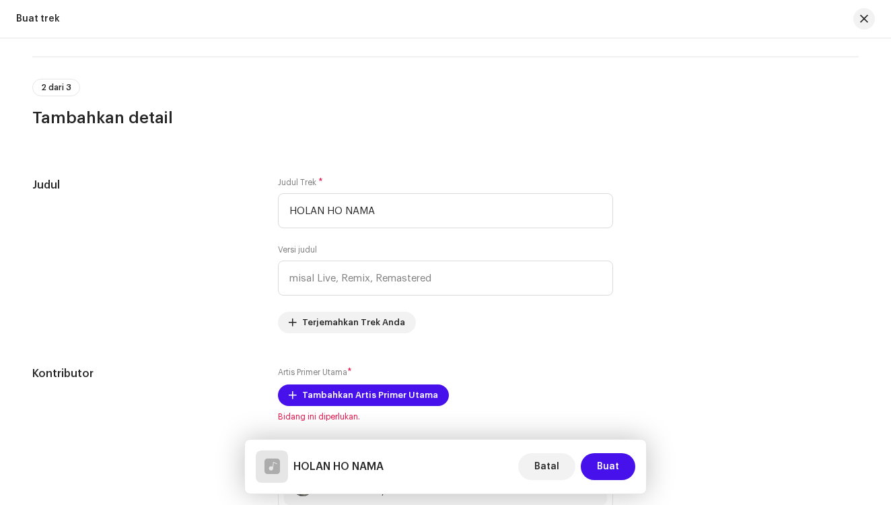
click at [37, 87] on p-tag "2 dari 3" at bounding box center [56, 87] width 48 height 17
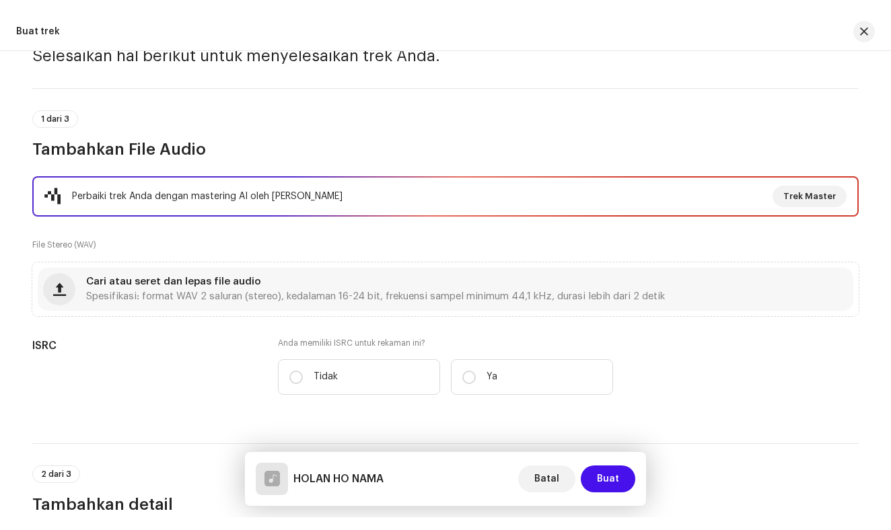
scroll to position [0, 0]
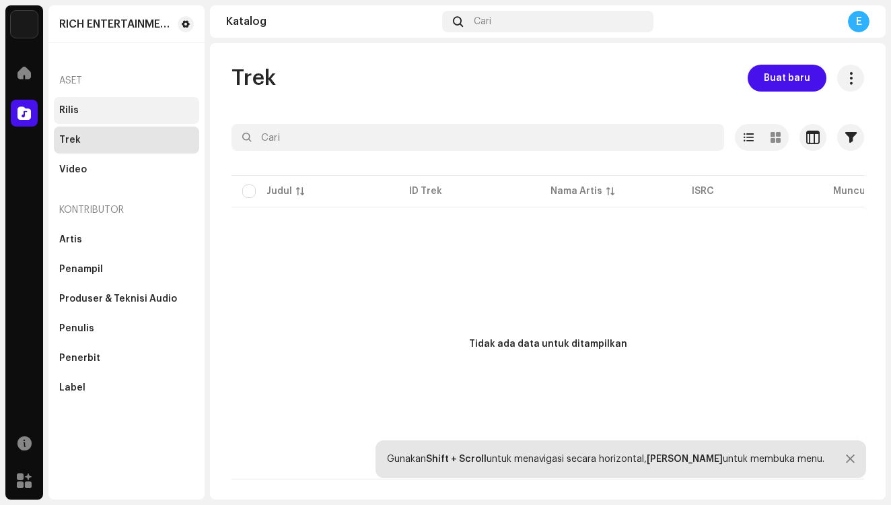
click at [65, 100] on div "Rilis" at bounding box center [126, 110] width 145 height 27
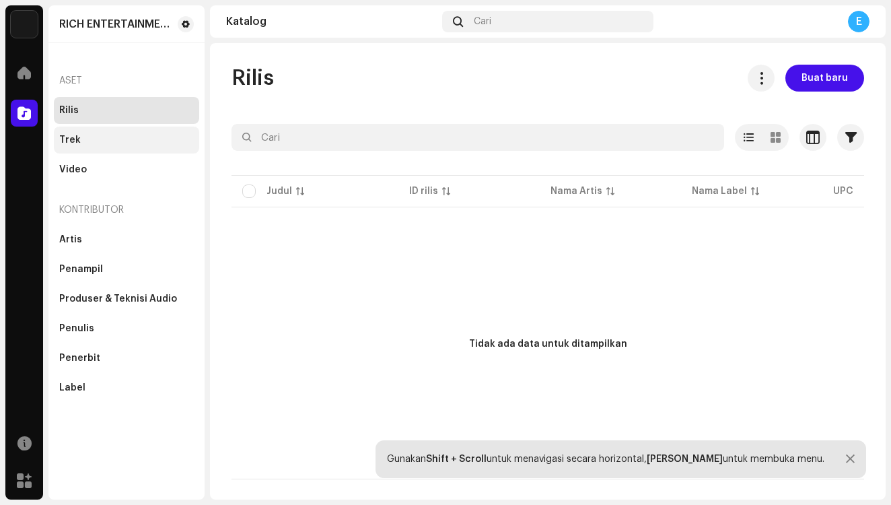
click at [145, 135] on div "Trek" at bounding box center [126, 140] width 135 height 11
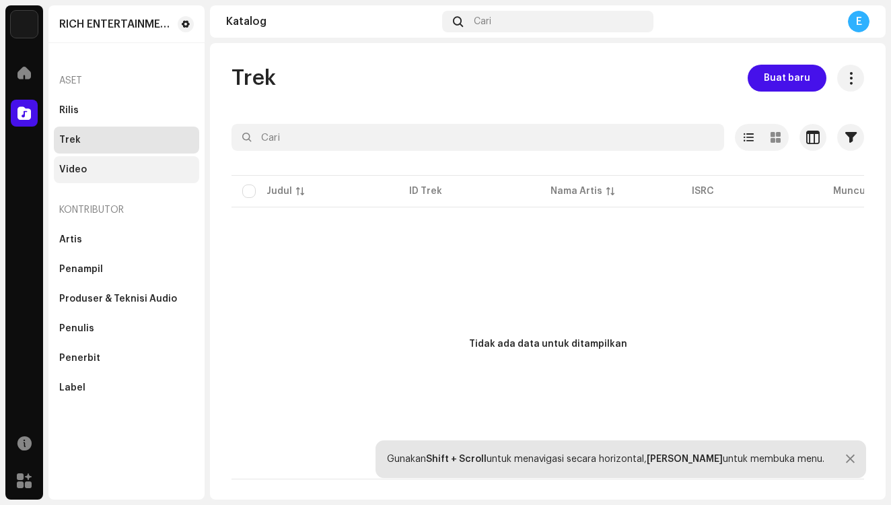
click at [139, 170] on div "Video" at bounding box center [126, 169] width 135 height 11
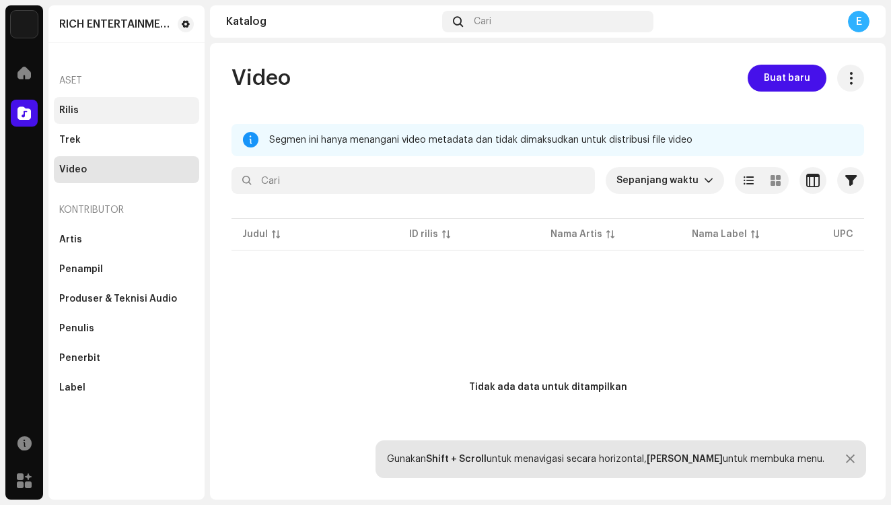
click at [126, 109] on div "Rilis" at bounding box center [126, 110] width 135 height 11
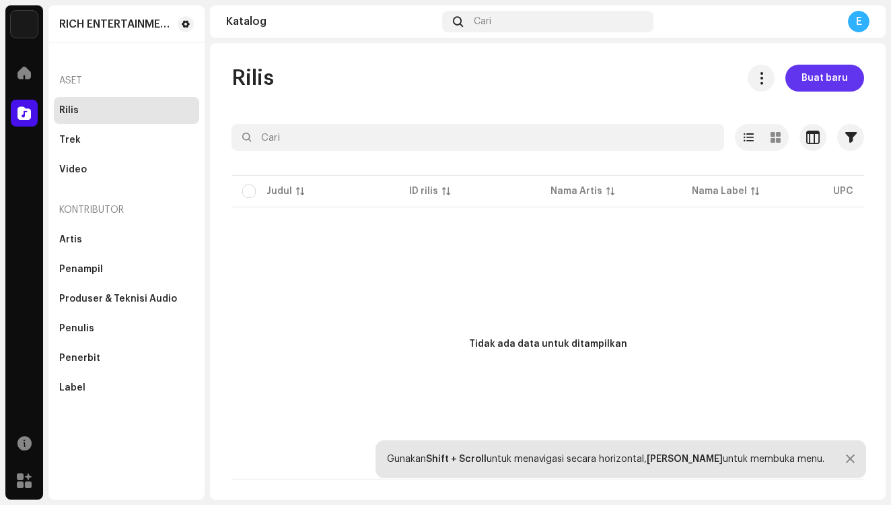
click at [832, 81] on span "Buat baru" at bounding box center [824, 78] width 46 height 27
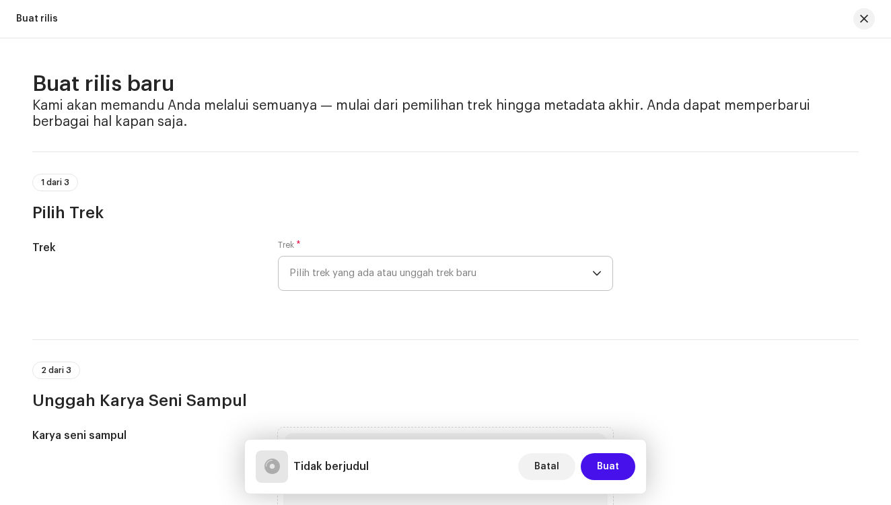
click at [603, 270] on p-select "Pilih trek yang ada atau unggah trek baru" at bounding box center [445, 273] width 335 height 35
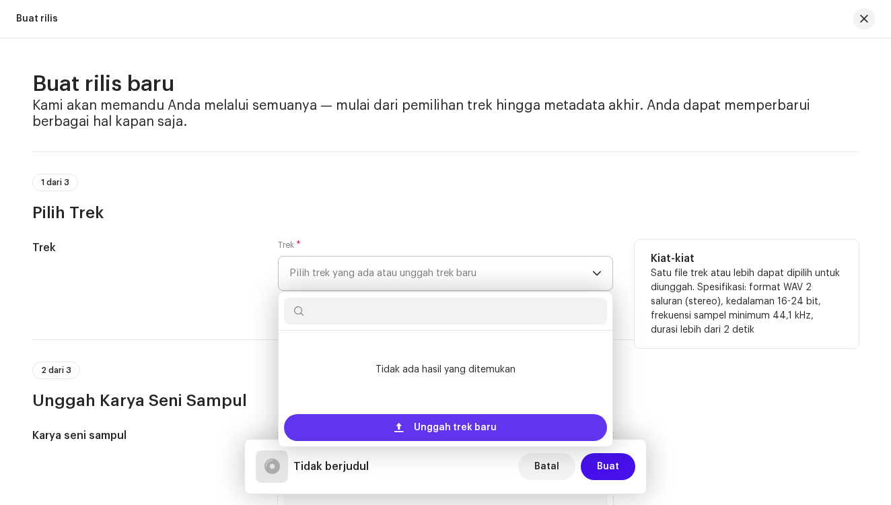
click at [532, 427] on div "Unggah trek baru" at bounding box center [445, 427] width 323 height 27
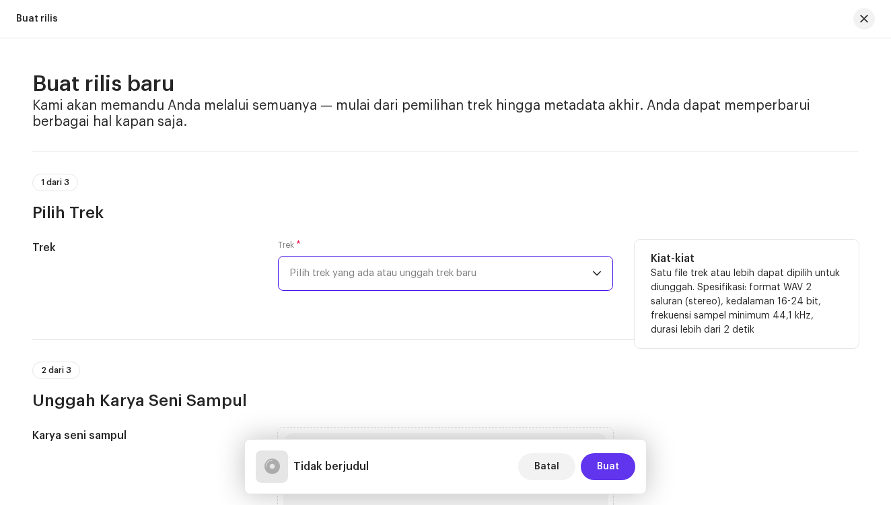
click at [606, 463] on span "Buat" at bounding box center [608, 466] width 22 height 27
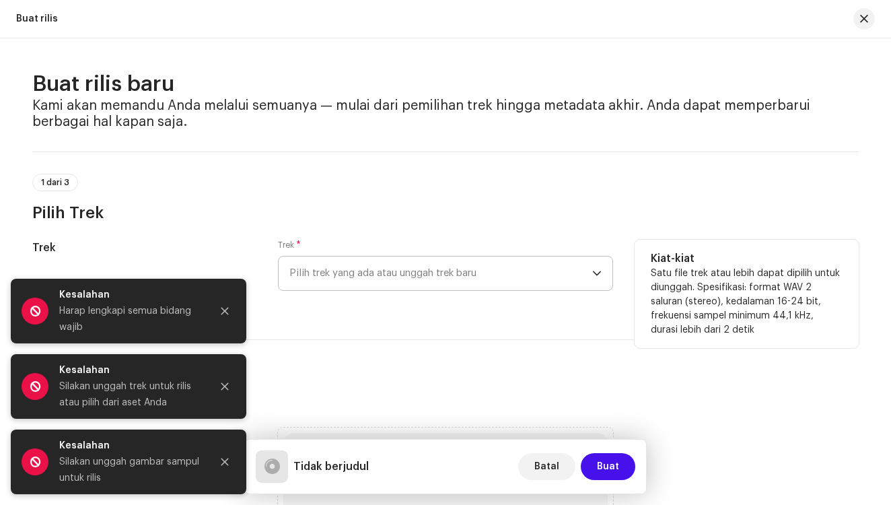
click at [186, 321] on div "Harap lengkapi semua bidang wajib" at bounding box center [129, 319] width 141 height 32
click at [153, 385] on div "Silakan unggah trek untuk rilis atau pilih dari aset Anda" at bounding box center [129, 394] width 141 height 32
click at [135, 474] on div "Silakan unggah gambar sampul untuk rilis" at bounding box center [129, 469] width 141 height 32
click at [36, 459] on span at bounding box center [35, 461] width 27 height 27
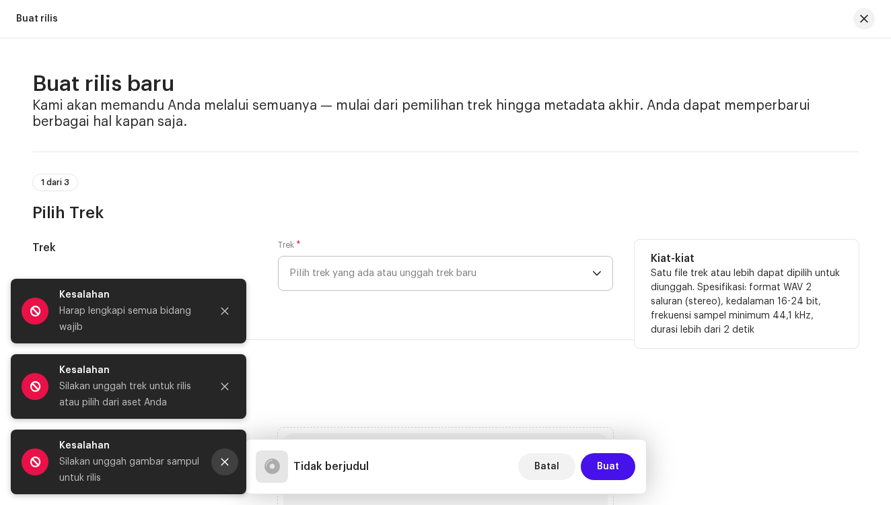
click at [223, 462] on icon "Close" at bounding box center [224, 461] width 7 height 7
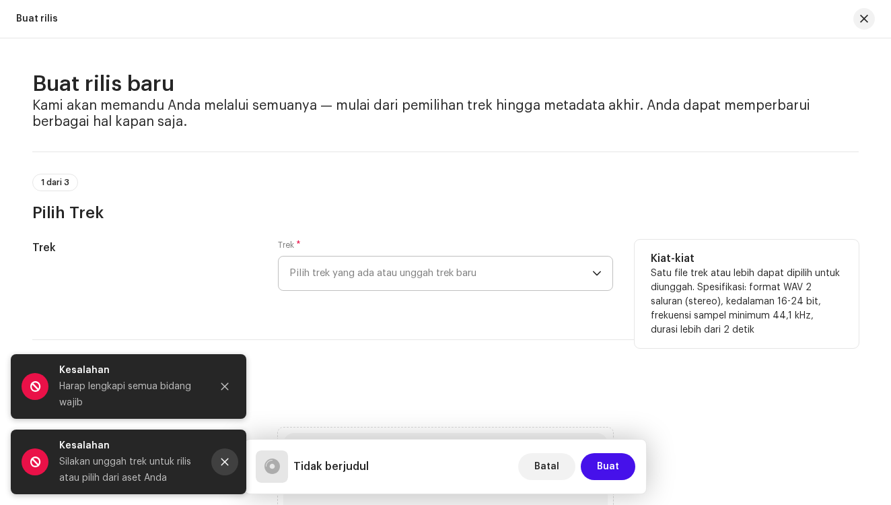
click at [223, 460] on icon "Close" at bounding box center [224, 461] width 7 height 7
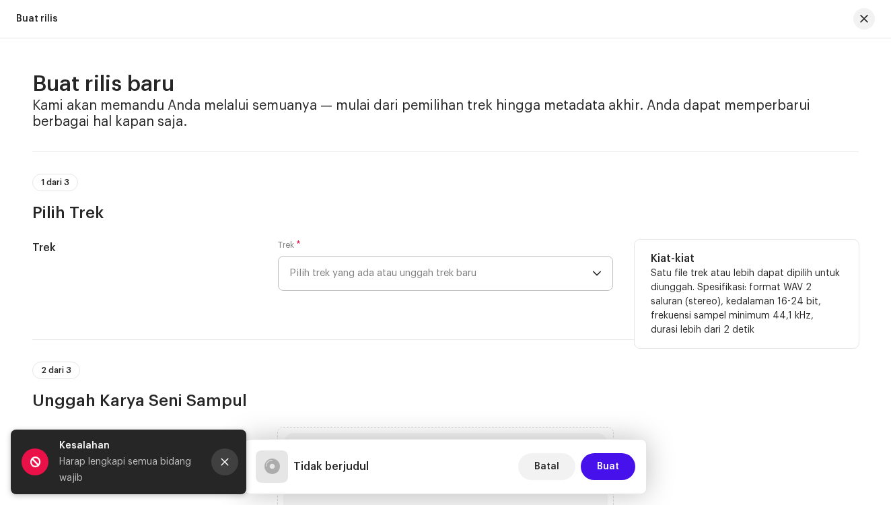
click at [225, 457] on icon "Close" at bounding box center [224, 461] width 9 height 9
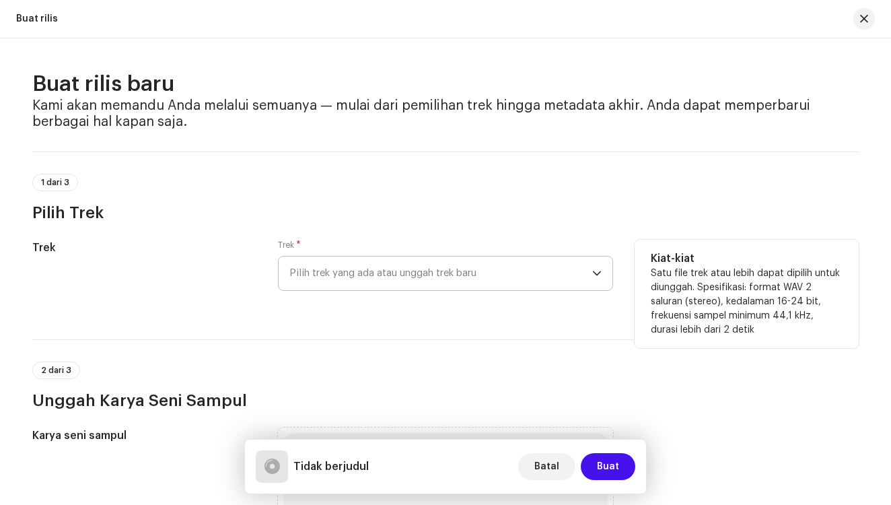
click at [597, 266] on div "dropdown trigger" at bounding box center [596, 273] width 9 height 34
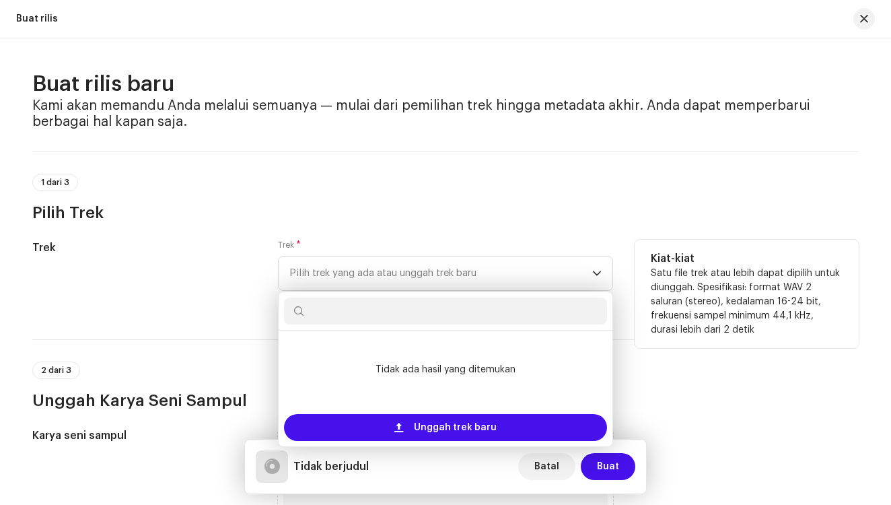
click at [636, 367] on div "2 dari 3 Unggah Karya Seni Sampul" at bounding box center [445, 386] width 826 height 50
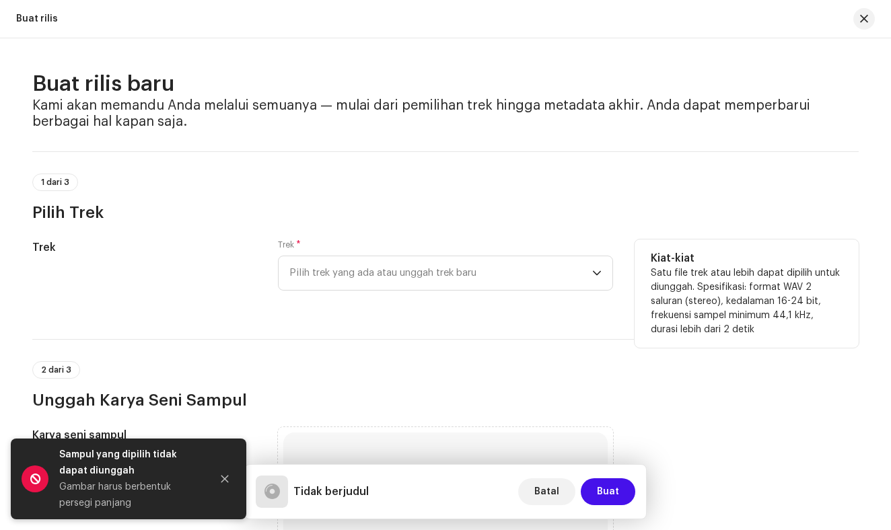
click at [884, 100] on div "Buat rilis baru Kami akan memandu Anda melalui semuanya — mulai dari pemilihan …" at bounding box center [445, 284] width 891 height 492
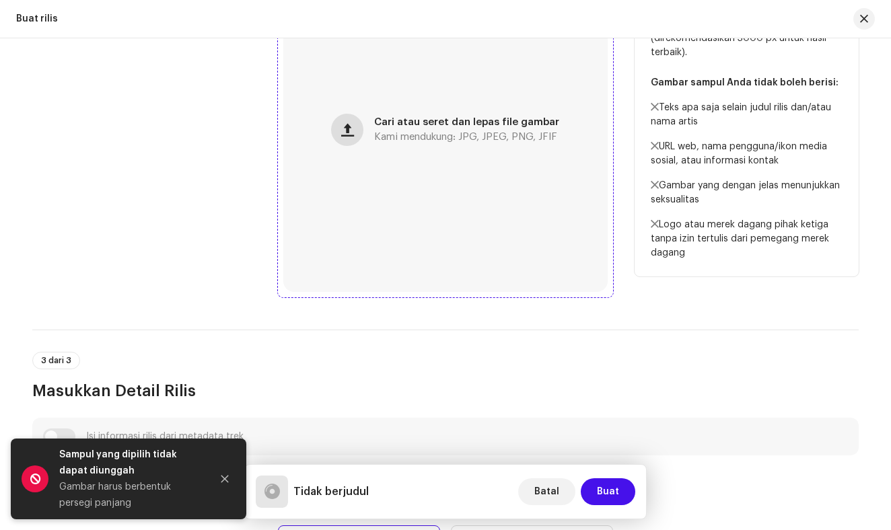
click at [344, 131] on span "button" at bounding box center [347, 129] width 13 height 11
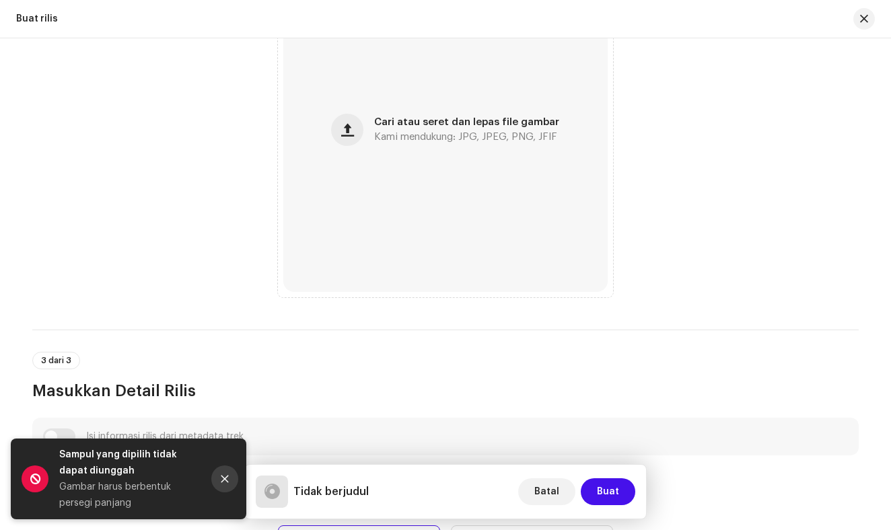
click at [227, 479] on icon "Close" at bounding box center [224, 478] width 9 height 9
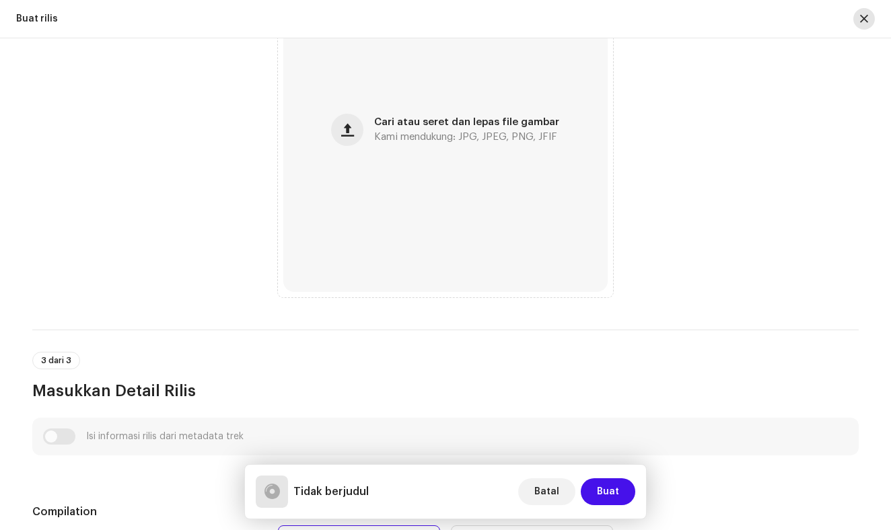
click at [865, 16] on span "button" at bounding box center [864, 18] width 8 height 11
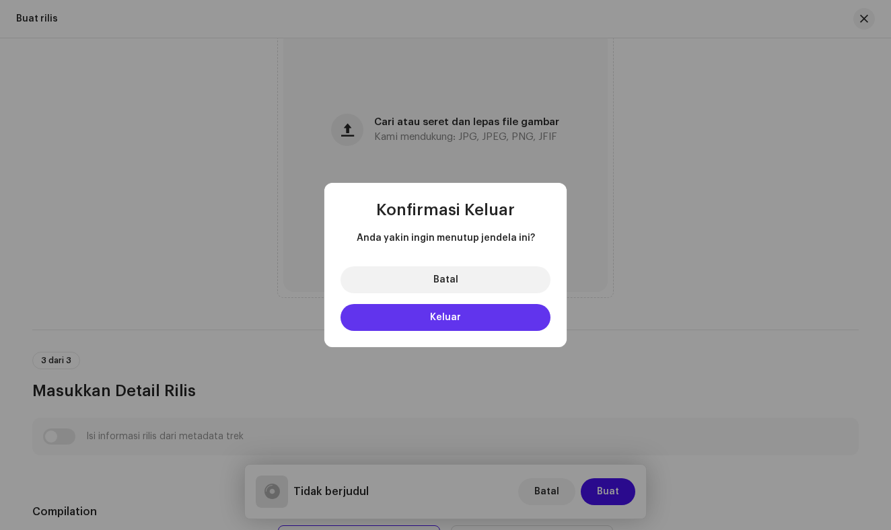
click at [425, 309] on button "Keluar" at bounding box center [445, 317] width 210 height 27
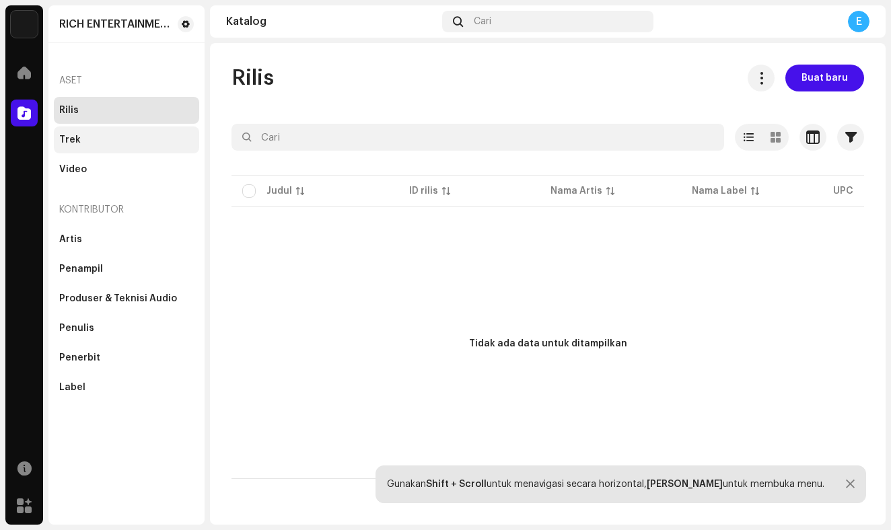
click at [123, 136] on div "Trek" at bounding box center [126, 140] width 135 height 11
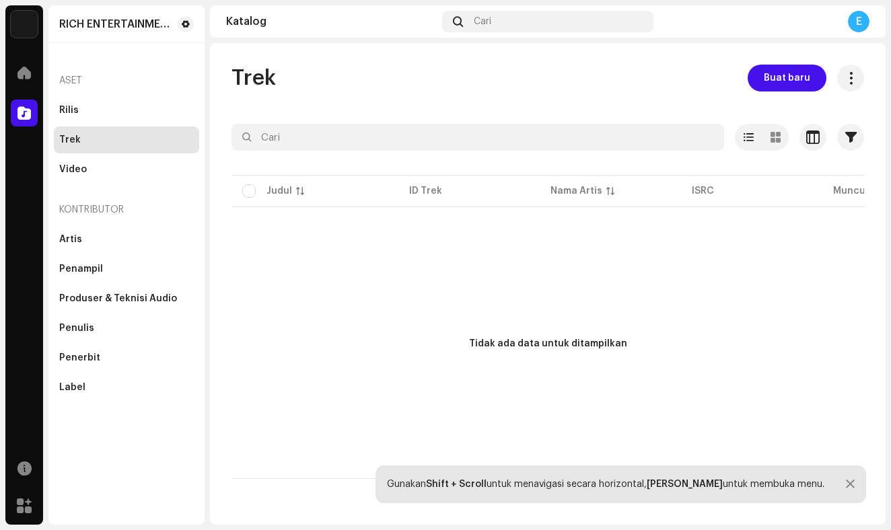
click at [673, 481] on strong "[PERSON_NAME]" at bounding box center [685, 484] width 76 height 9
click at [846, 484] on div at bounding box center [850, 484] width 9 height 11
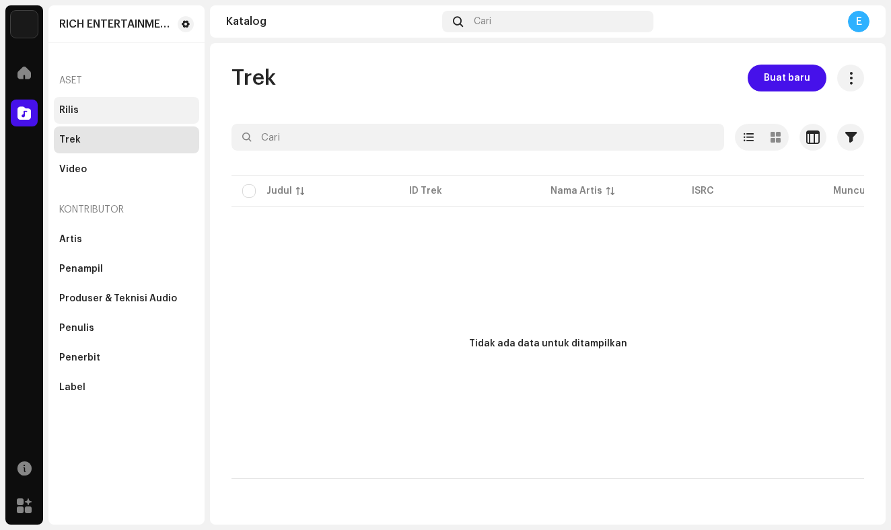
click at [69, 117] on div "Rilis" at bounding box center [126, 110] width 145 height 27
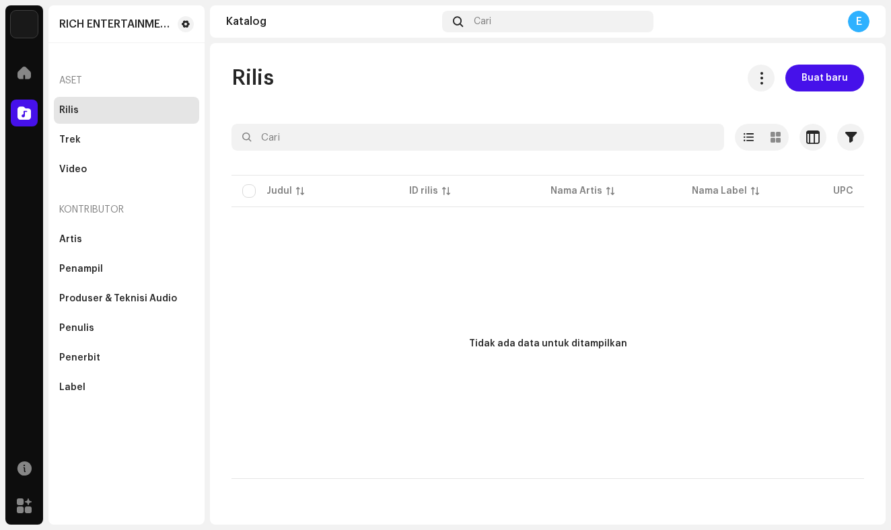
click at [248, 192] on p-table "Judul ID rilis Nama Artis Nama Label UPC Tanggal pembuatan Trek Durasi" at bounding box center [547, 191] width 632 height 38
click at [176, 139] on div "Trek" at bounding box center [126, 140] width 135 height 11
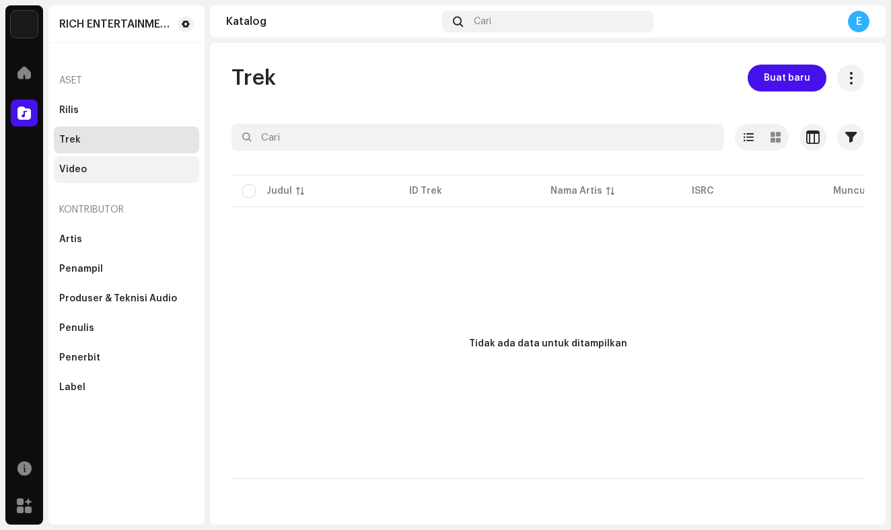
click at [161, 160] on div "Video" at bounding box center [126, 169] width 145 height 27
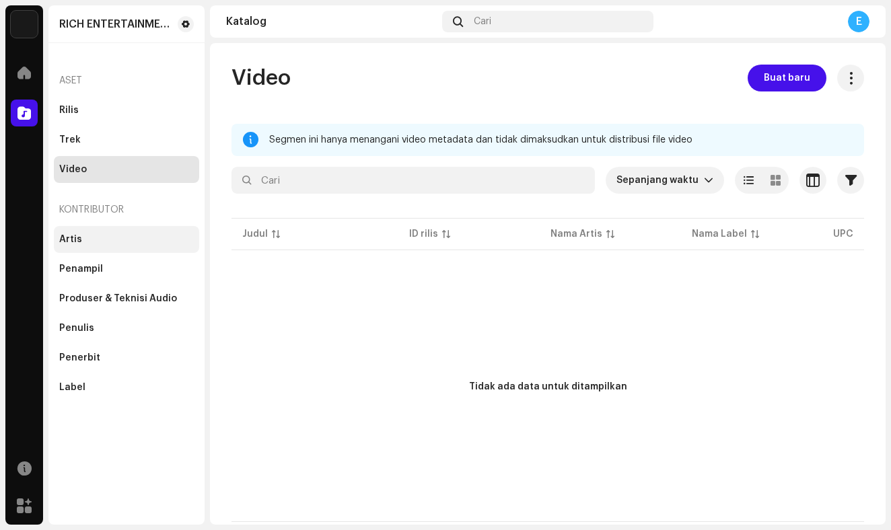
click at [139, 232] on div "Artis" at bounding box center [126, 239] width 145 height 27
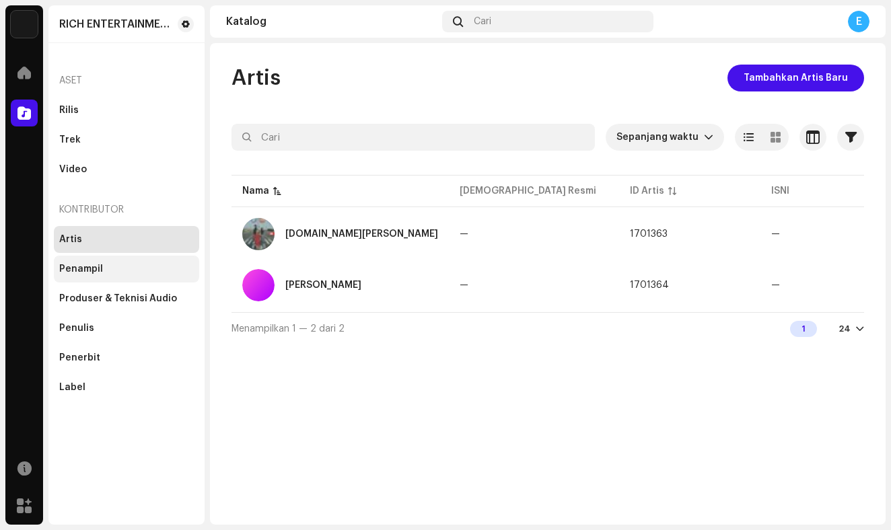
click at [128, 260] on div "Penampil" at bounding box center [126, 269] width 145 height 27
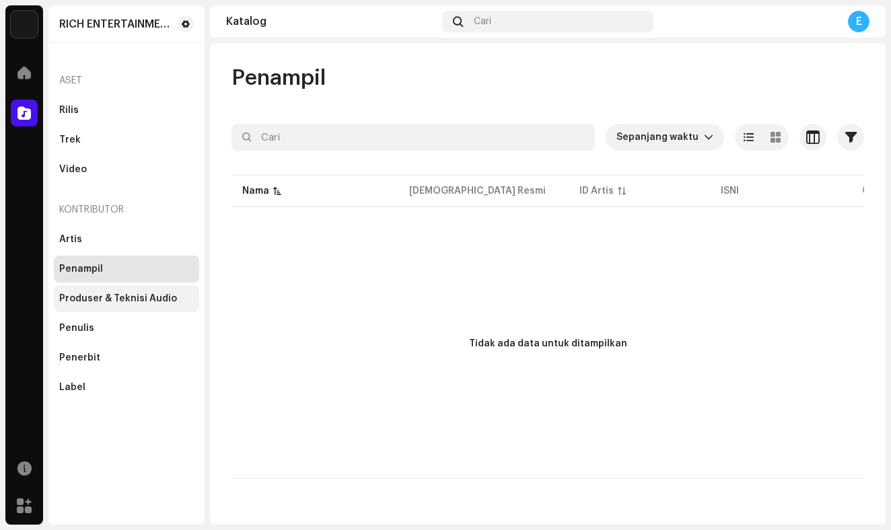
click at [112, 293] on div "Produser & Teknisi Audio" at bounding box center [126, 298] width 145 height 27
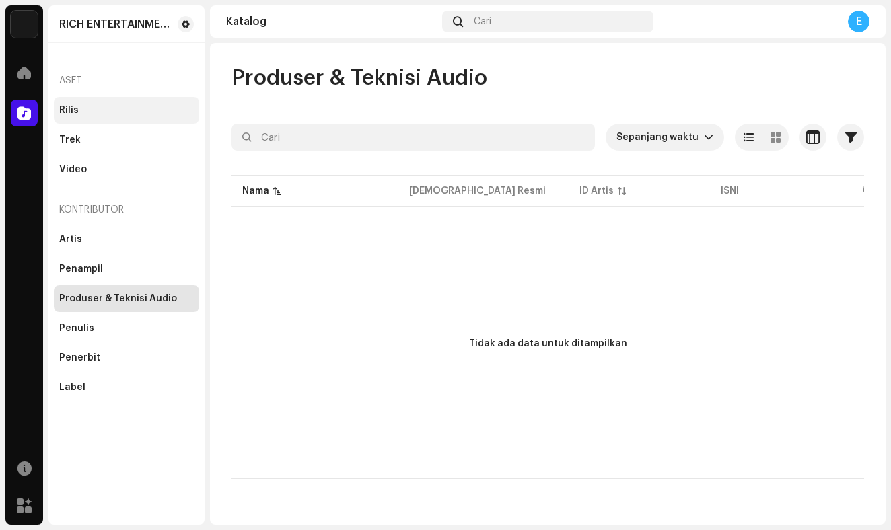
click at [131, 106] on div "Rilis" at bounding box center [126, 110] width 135 height 11
